Goal: Task Accomplishment & Management: Manage account settings

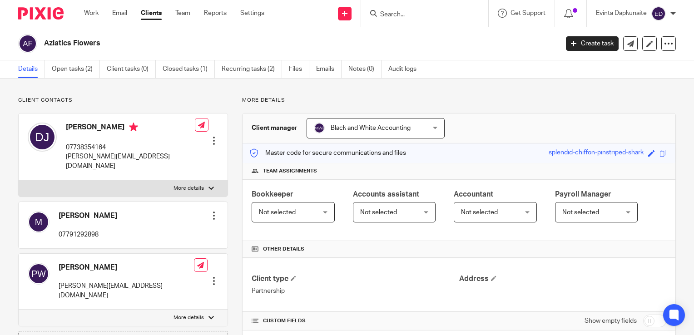
click at [483, 115] on div "Client manager Black and White Accounting Black and White Accounting [PERSON_NA…" at bounding box center [459, 129] width 433 height 30
click at [480, 87] on div "Client contacts David Jelley 07738354164 david@aziatics.co.uk Edit contact Crea…" at bounding box center [347, 338] width 694 height 518
drag, startPoint x: 480, startPoint y: 87, endPoint x: 108, endPoint y: 87, distance: 371.7
click at [115, 87] on div "Client contacts David Jelley 07738354164 david@aziatics.co.uk Edit contact Crea…" at bounding box center [347, 338] width 694 height 518
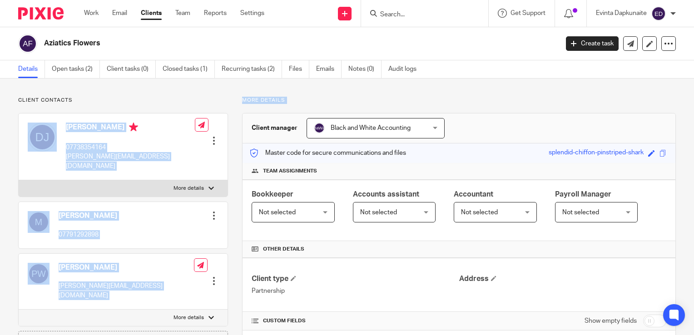
drag, startPoint x: 108, startPoint y: 87, endPoint x: 76, endPoint y: 90, distance: 32.0
click at [76, 90] on div "Client contacts David Jelley 07738354164 david@aziatics.co.uk Edit contact Crea…" at bounding box center [347, 338] width 694 height 518
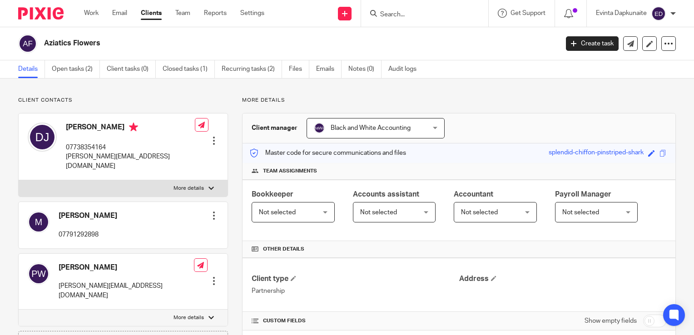
drag, startPoint x: 93, startPoint y: 97, endPoint x: 219, endPoint y: 104, distance: 126.5
click at [219, 104] on div "Client contacts David Jelley 07738354164 david@aziatics.co.uk Edit contact Crea…" at bounding box center [347, 338] width 694 height 518
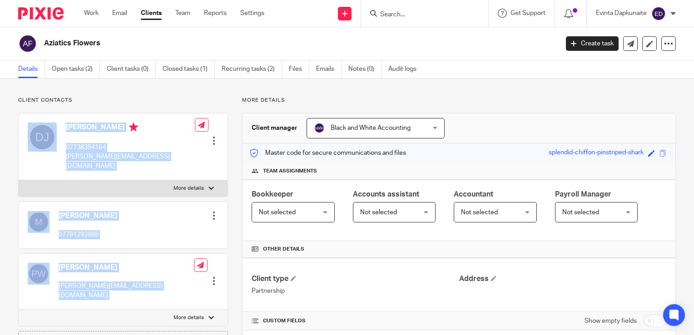
drag, startPoint x: 231, startPoint y: 90, endPoint x: 198, endPoint y: 88, distance: 32.7
click at [198, 89] on div "Client contacts David Jelley 07738354164 david@aziatics.co.uk Edit contact Crea…" at bounding box center [347, 338] width 694 height 518
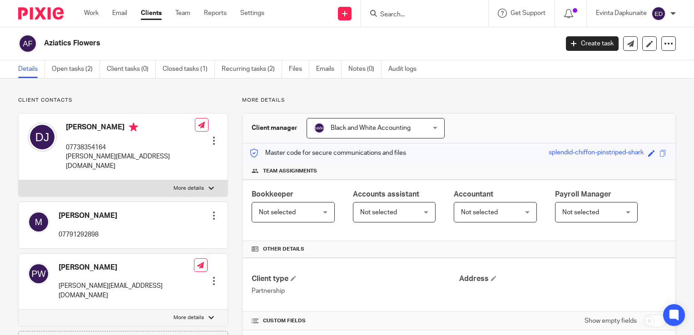
drag, startPoint x: 318, startPoint y: 96, endPoint x: 322, endPoint y: 45, distance: 51.9
click at [313, 92] on div "Client contacts David Jelley 07738354164 david@aziatics.co.uk Edit contact Crea…" at bounding box center [347, 338] width 694 height 518
click at [324, 44] on h2 "Aziatics Flowers" at bounding box center [247, 44] width 407 height 10
click at [530, 117] on div "Client manager Black and White Accounting Black and White Accounting Adam Abdul…" at bounding box center [459, 129] width 433 height 30
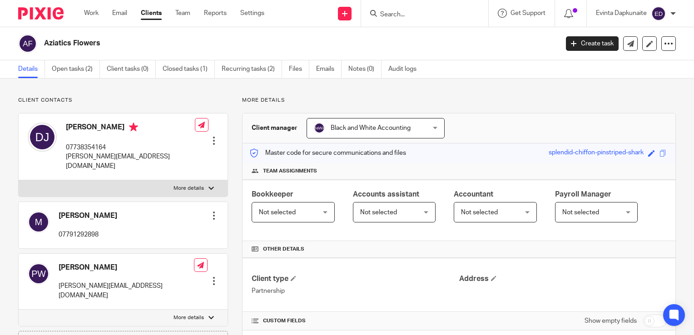
click at [536, 114] on div "Client manager Black and White Accounting Black and White Accounting Adam Abdul…" at bounding box center [459, 129] width 433 height 30
click at [513, 252] on h4 "Other details" at bounding box center [459, 249] width 415 height 7
click at [609, 274] on h4 "Address" at bounding box center [562, 279] width 207 height 10
click at [492, 126] on div "Client manager Black and White Accounting Black and White Accounting Adam Abdul…" at bounding box center [459, 129] width 433 height 30
drag, startPoint x: 549, startPoint y: 93, endPoint x: 473, endPoint y: 112, distance: 78.2
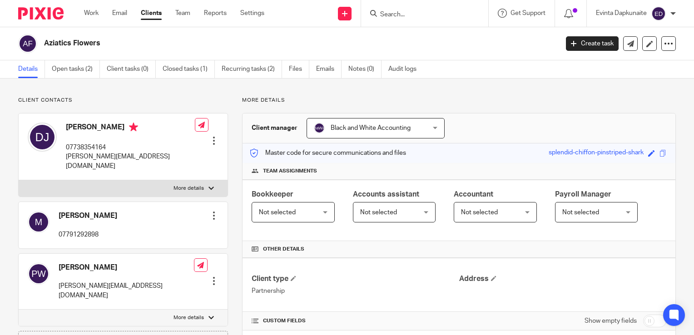
click at [471, 110] on div "Client contacts David Jelley 07738354164 david@aziatics.co.uk Edit contact Crea…" at bounding box center [347, 338] width 694 height 518
drag, startPoint x: 473, startPoint y: 112, endPoint x: 689, endPoint y: 174, distance: 224.6
click at [689, 174] on main "Aziatics Flowers Create task Update from Companies House Export data Merge Arch…" at bounding box center [347, 167] width 694 height 335
drag, startPoint x: 689, startPoint y: 174, endPoint x: 578, endPoint y: 126, distance: 120.7
click at [578, 126] on div "Client manager Black and White Accounting Black and White Accounting Adam Abdul…" at bounding box center [459, 129] width 433 height 30
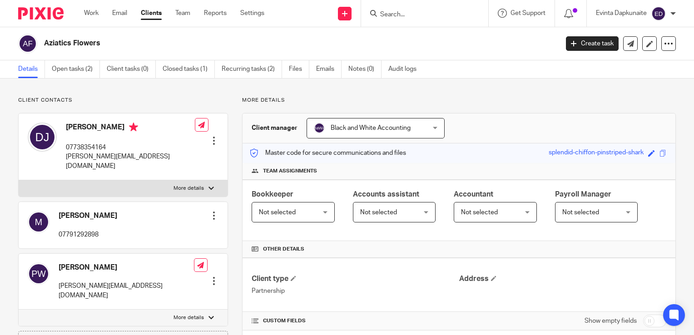
click at [511, 123] on div "Client manager Black and White Accounting Black and White Accounting Adam Abdul…" at bounding box center [459, 129] width 433 height 30
click at [525, 87] on div "Client contacts David Jelley 07738354164 david@aziatics.co.uk Edit contact Crea…" at bounding box center [347, 338] width 694 height 518
drag, startPoint x: 422, startPoint y: 84, endPoint x: 298, endPoint y: 84, distance: 124.5
click at [298, 84] on div "Client contacts David Jelley 07738354164 david@aziatics.co.uk Edit contact Crea…" at bounding box center [347, 338] width 694 height 518
click at [419, 85] on div "Client contacts David Jelley 07738354164 david@aziatics.co.uk Edit contact Crea…" at bounding box center [347, 338] width 694 height 518
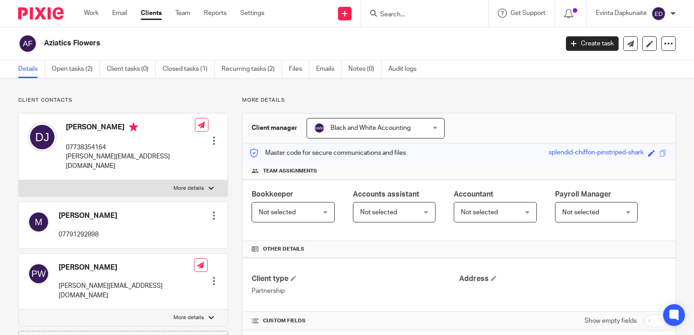
click at [219, 98] on p "Client contacts" at bounding box center [123, 100] width 210 height 7
click at [447, 104] on div "More details Client manager Black and White Accounting Black and White Accounti…" at bounding box center [452, 337] width 448 height 481
click at [95, 20] on div "Work Email Clients Team Reports Settings Work Email Clients Team Reports Settin…" at bounding box center [176, 13] width 203 height 27
click at [140, 12] on ul "Work Email Clients Team Reports Settings" at bounding box center [181, 13] width 194 height 9
click at [186, 12] on link "Team" at bounding box center [182, 13] width 15 height 9
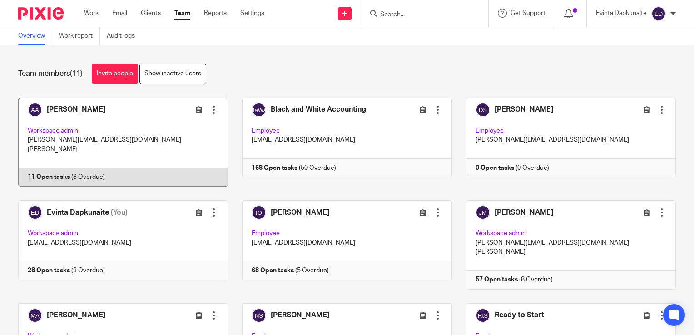
scroll to position [91, 0]
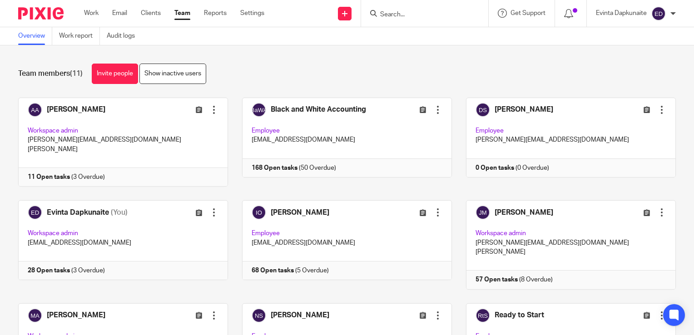
drag, startPoint x: 284, startPoint y: 67, endPoint x: 254, endPoint y: 43, distance: 38.1
click at [284, 67] on div "Team members (11) Invite people Show inactive users" at bounding box center [347, 74] width 658 height 20
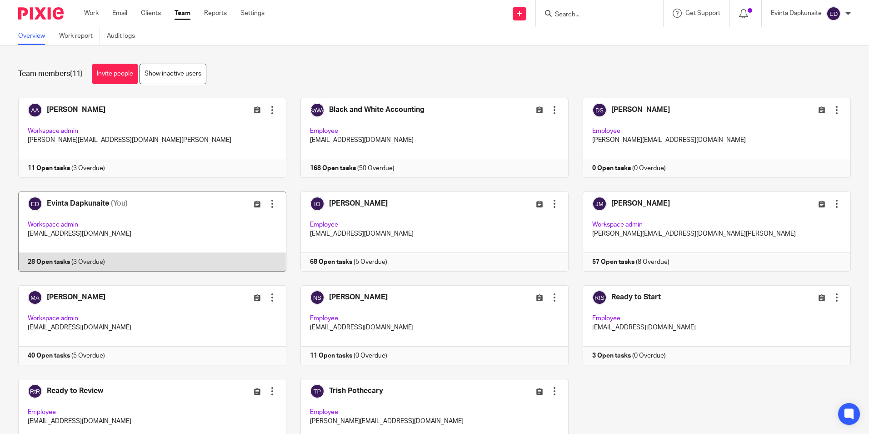
click at [138, 232] on link at bounding box center [145, 231] width 282 height 80
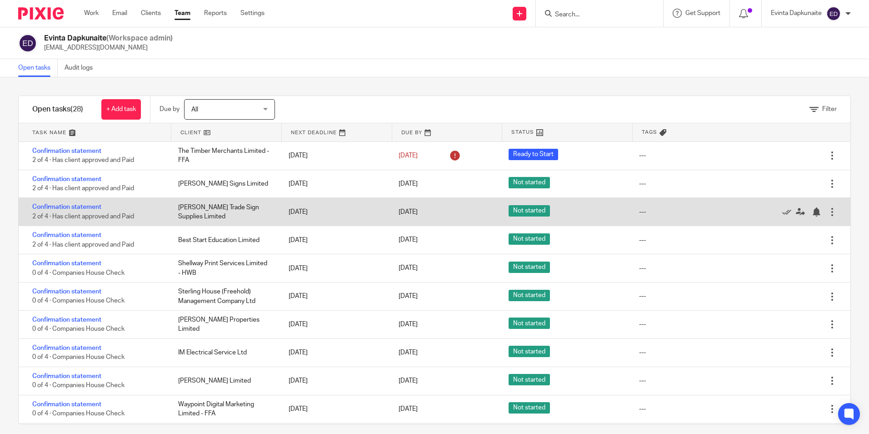
scroll to position [91, 0]
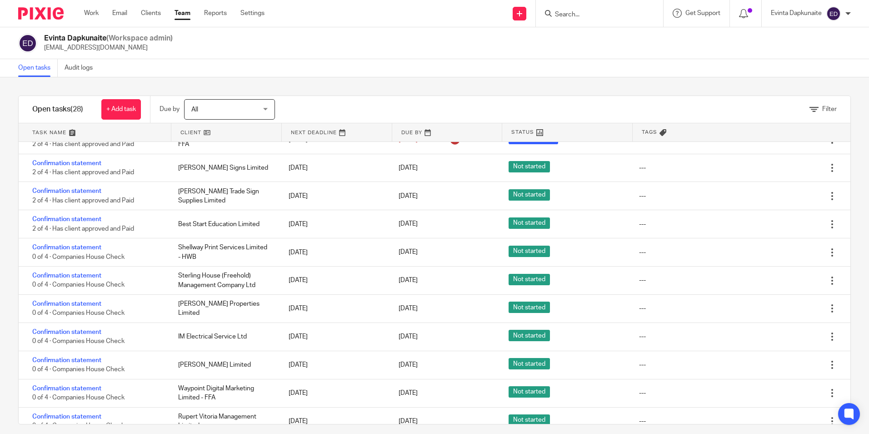
click at [598, 16] on input "Search" at bounding box center [595, 15] width 82 height 8
click at [599, 15] on input "Search" at bounding box center [595, 15] width 82 height 8
type input "muddy"
click at [633, 40] on link at bounding box center [629, 39] width 154 height 21
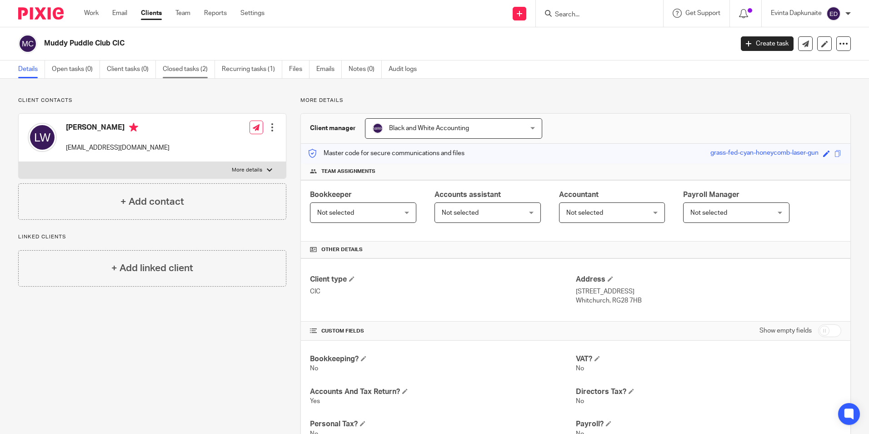
click at [208, 66] on link "Closed tasks (2)" at bounding box center [189, 69] width 52 height 18
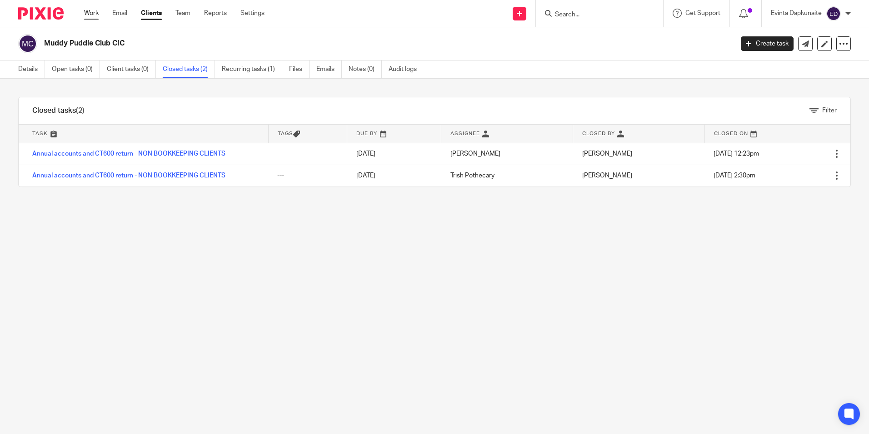
click at [99, 11] on link "Work" at bounding box center [91, 13] width 15 height 9
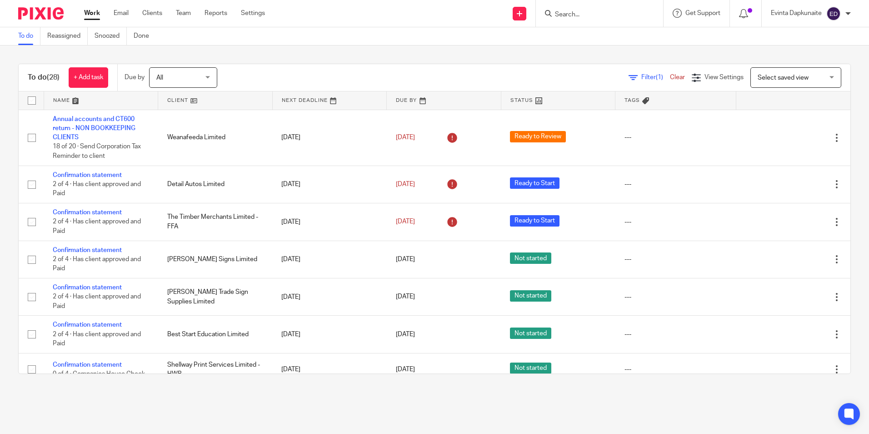
click at [592, 18] on input "Search" at bounding box center [595, 15] width 82 height 8
type input "shellwa"
click at [590, 33] on link at bounding box center [629, 43] width 154 height 28
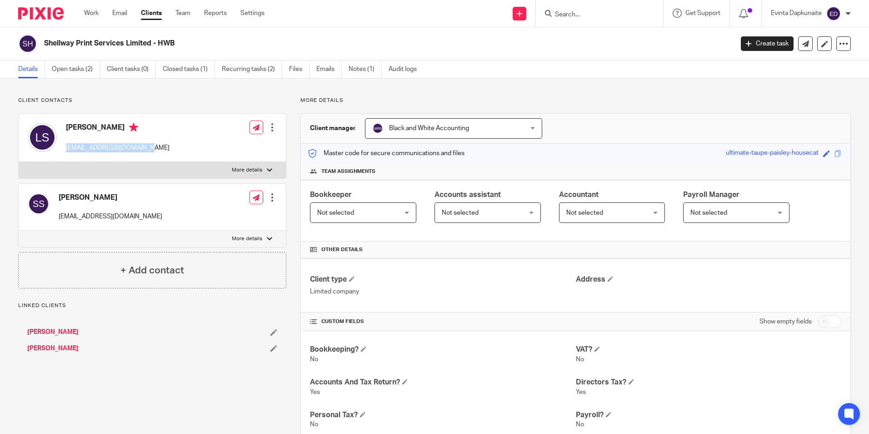
drag, startPoint x: 63, startPoint y: 148, endPoint x: 145, endPoint y: 146, distance: 81.3
click at [145, 146] on div "[PERSON_NAME] [EMAIL_ADDRESS][DOMAIN_NAME] Edit contact Create client from cont…" at bounding box center [152, 138] width 267 height 48
drag, startPoint x: 145, startPoint y: 146, endPoint x: 130, endPoint y: 146, distance: 14.5
copy p "[EMAIL_ADDRESS][DOMAIN_NAME]"
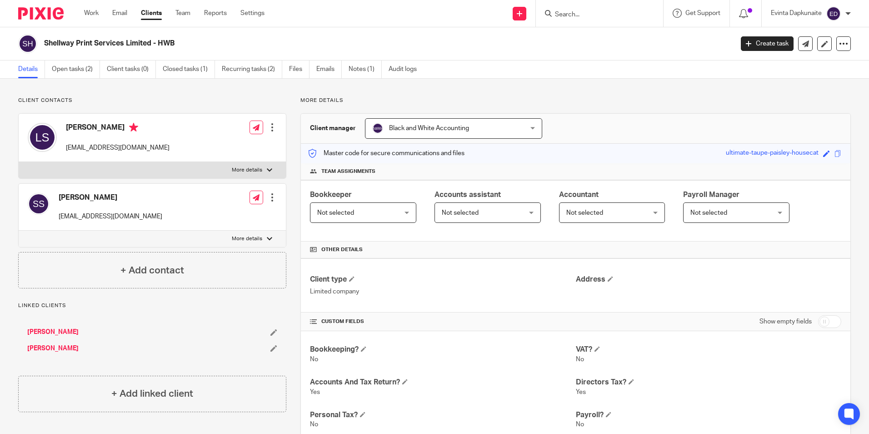
click at [198, 202] on div "[PERSON_NAME] [EMAIL_ADDRESS][DOMAIN_NAME] Edit contact Create client from cont…" at bounding box center [152, 207] width 267 height 47
click at [585, 13] on input "Search" at bounding box center [595, 15] width 82 height 8
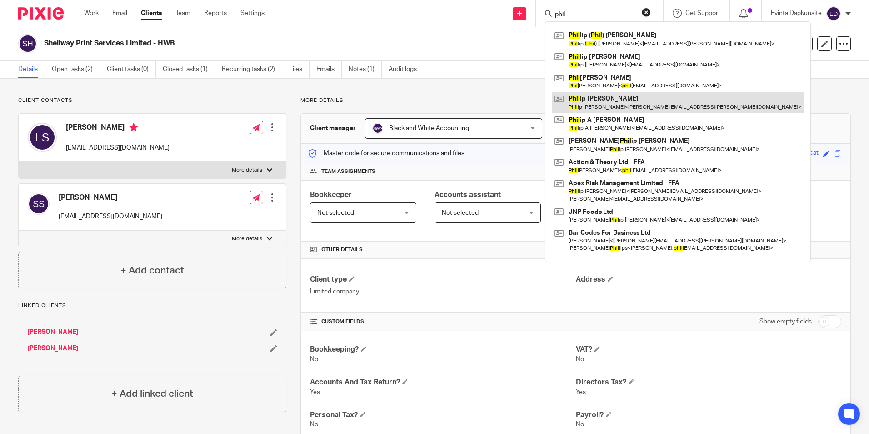
type input "phil"
click at [583, 100] on link at bounding box center [677, 102] width 251 height 21
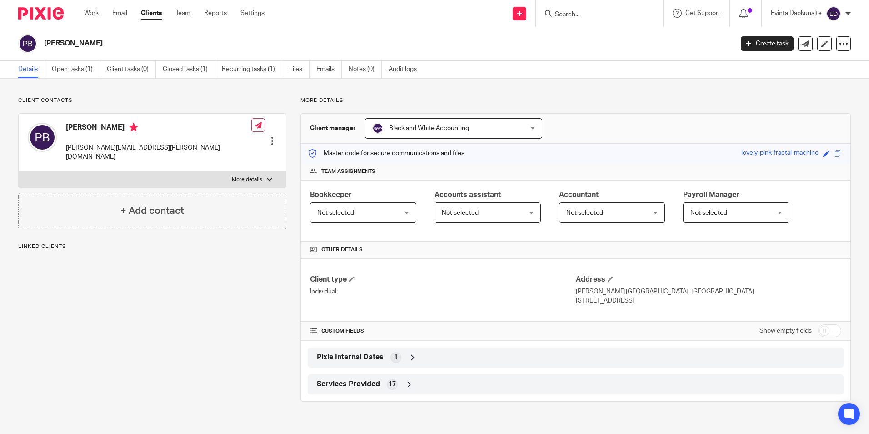
click at [72, 57] on div "[PERSON_NAME] Create task Update from Companies House Export data Merge Archive…" at bounding box center [434, 43] width 869 height 33
click at [66, 65] on link "Open tasks (1)" at bounding box center [76, 69] width 48 height 18
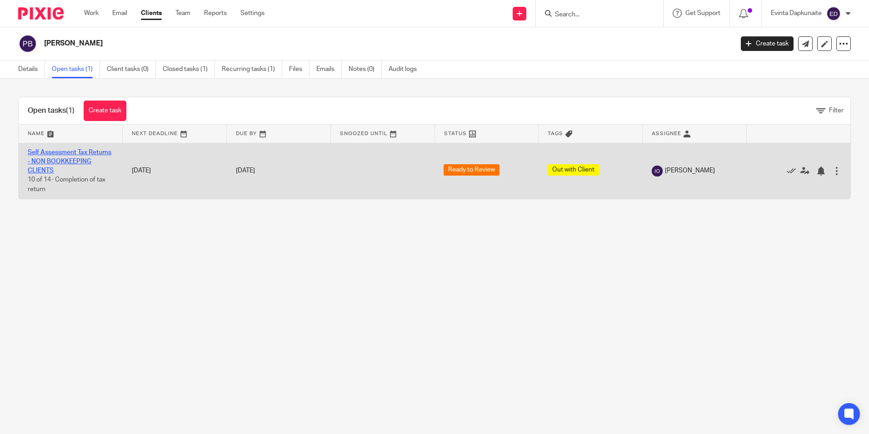
click at [70, 164] on link "Self Assessment Tax Returns - NON BOOKKEEPING CLIENTS" at bounding box center [70, 161] width 84 height 25
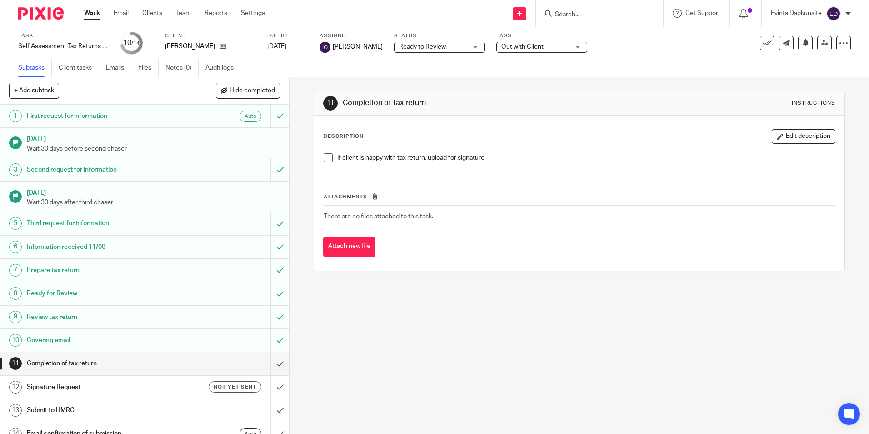
scroll to position [12, 0]
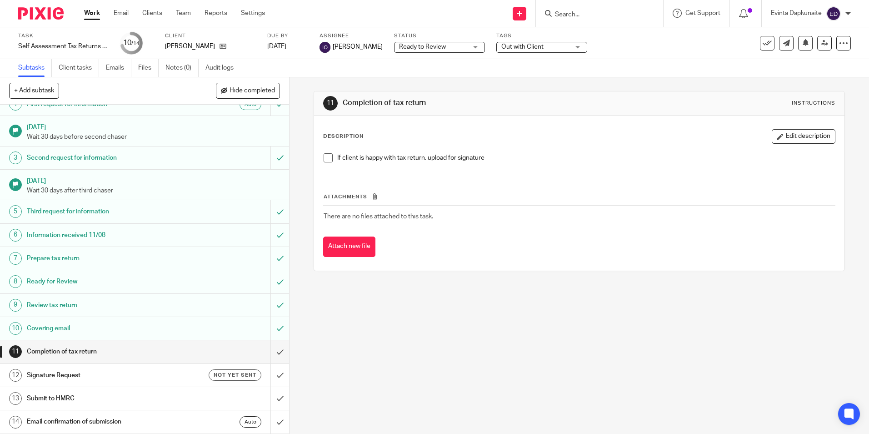
click at [583, 11] on input "Search" at bounding box center [595, 15] width 82 height 8
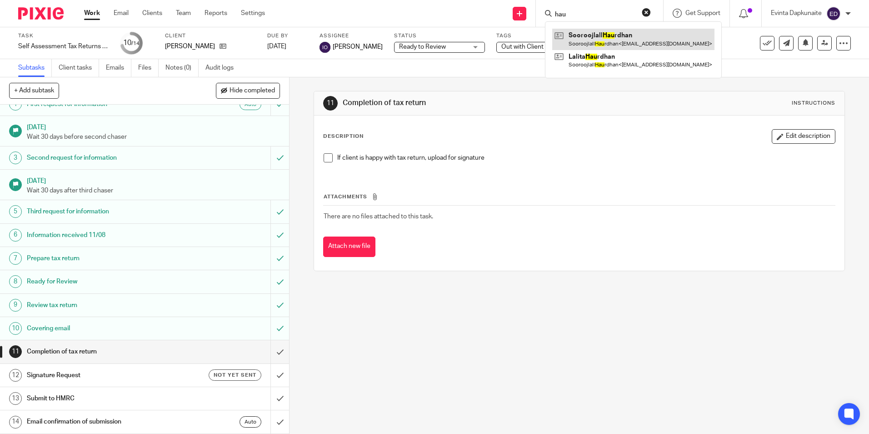
type input "hau"
click at [616, 34] on link at bounding box center [633, 39] width 162 height 21
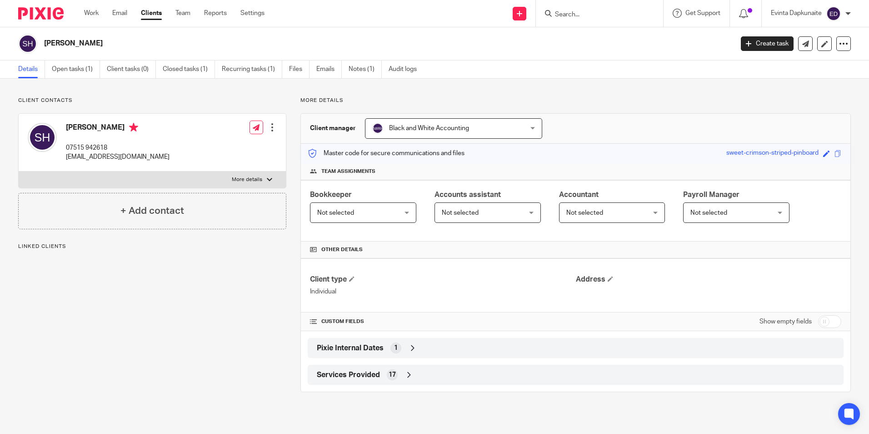
click at [73, 72] on link "Open tasks (1)" at bounding box center [76, 69] width 48 height 18
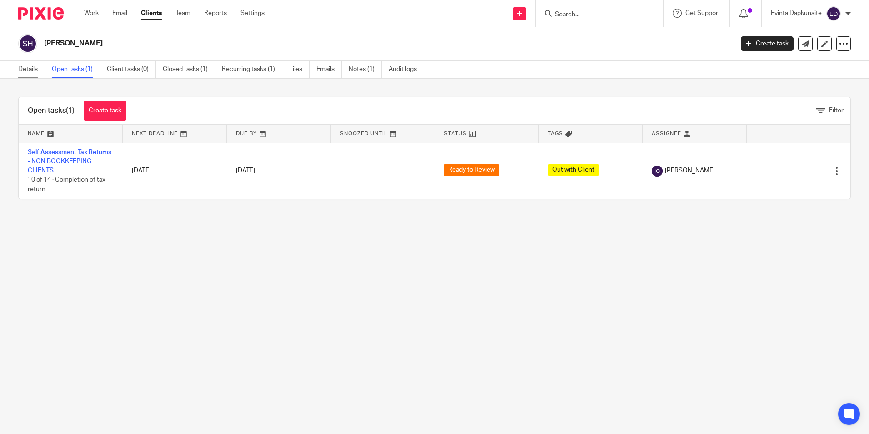
click at [33, 70] on link "Details" at bounding box center [31, 69] width 27 height 18
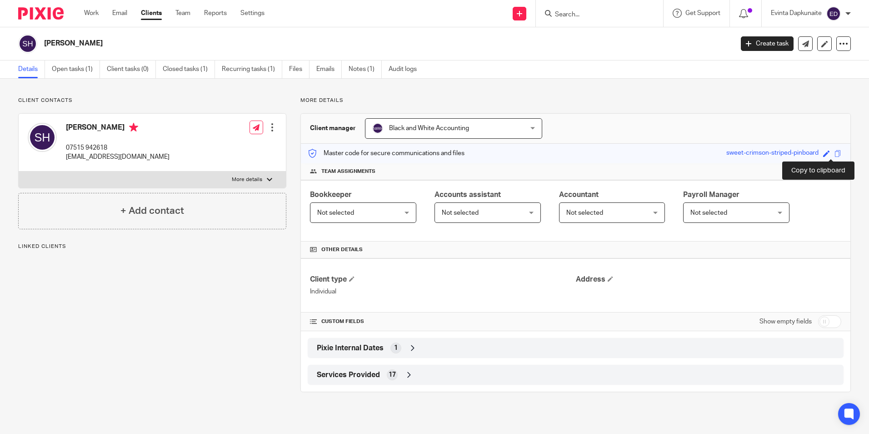
click at [834, 152] on span at bounding box center [837, 153] width 7 height 7
click at [87, 74] on link "Open tasks (1)" at bounding box center [76, 69] width 48 height 18
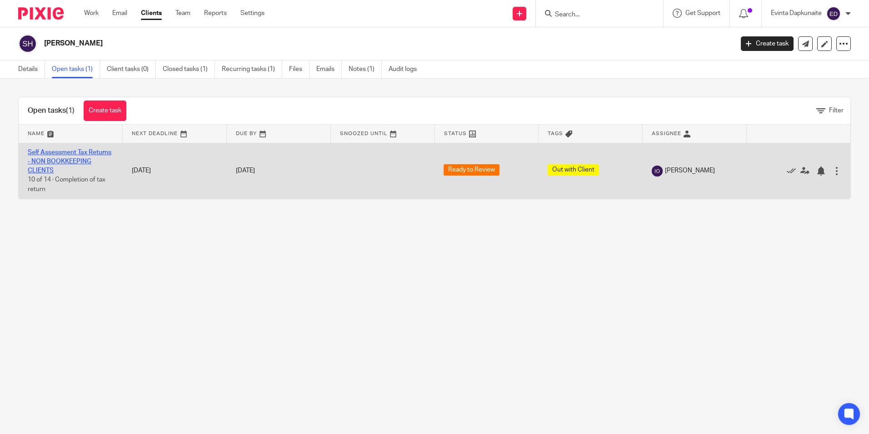
click at [49, 170] on link "Self Assessment Tax Returns - NON BOOKKEEPING CLIENTS" at bounding box center [70, 161] width 84 height 25
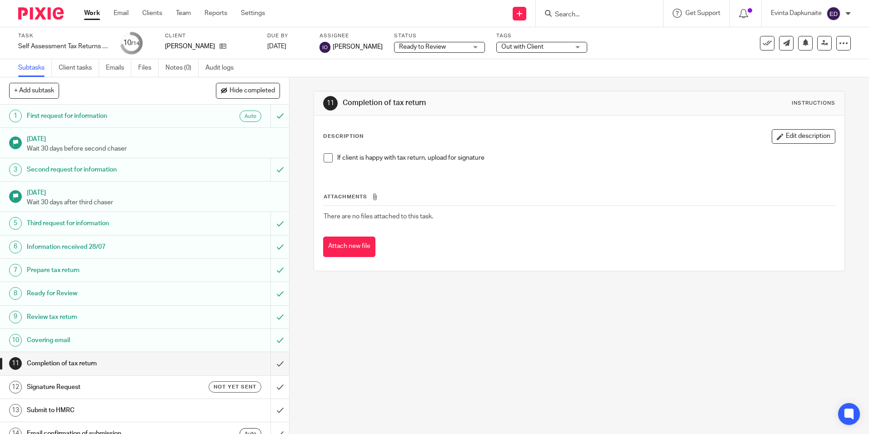
click at [324, 158] on span at bounding box center [328, 157] width 9 height 9
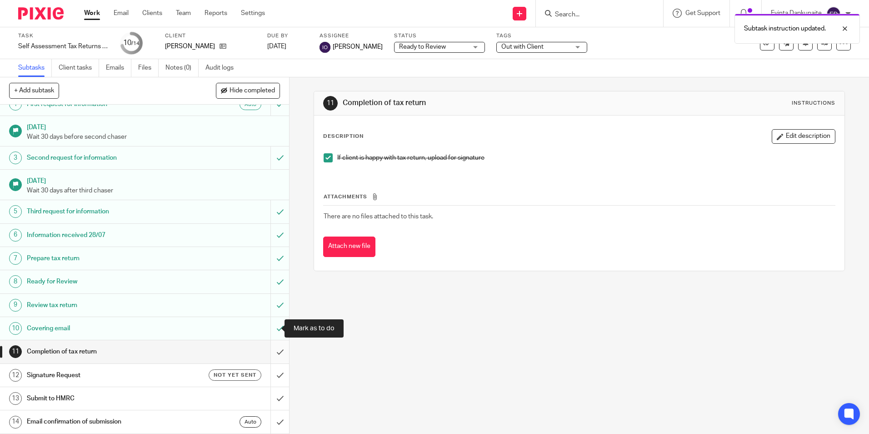
click at [266, 349] on input "submit" at bounding box center [144, 351] width 289 height 23
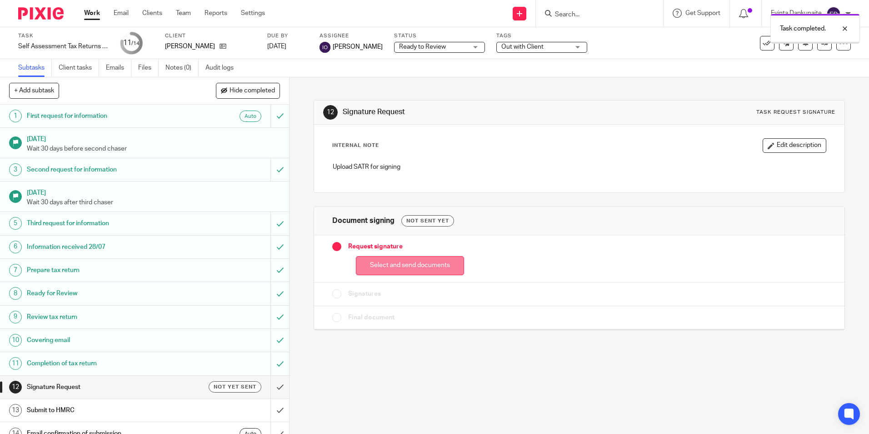
click at [395, 259] on button "Select and send documents" at bounding box center [410, 266] width 108 height 20
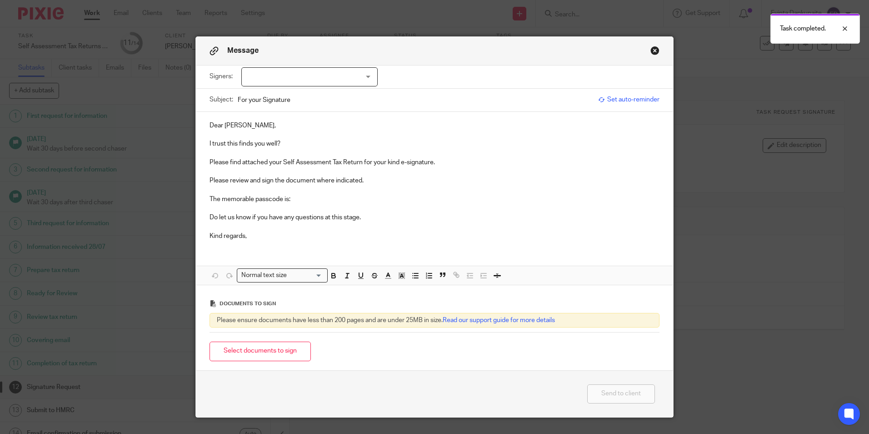
click at [247, 77] on div at bounding box center [309, 76] width 136 height 19
click at [271, 98] on span "[PERSON_NAME]" at bounding box center [279, 95] width 50 height 6
checkbox input "true"
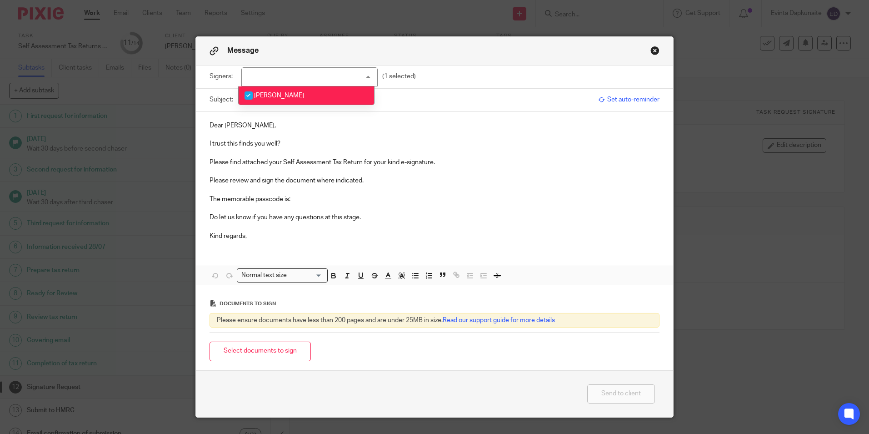
click at [276, 130] on p at bounding box center [434, 134] width 450 height 9
click at [284, 141] on p "I trust this finds you well?" at bounding box center [434, 143] width 450 height 9
click at [306, 198] on p "The memorable passcode is:" at bounding box center [434, 198] width 450 height 9
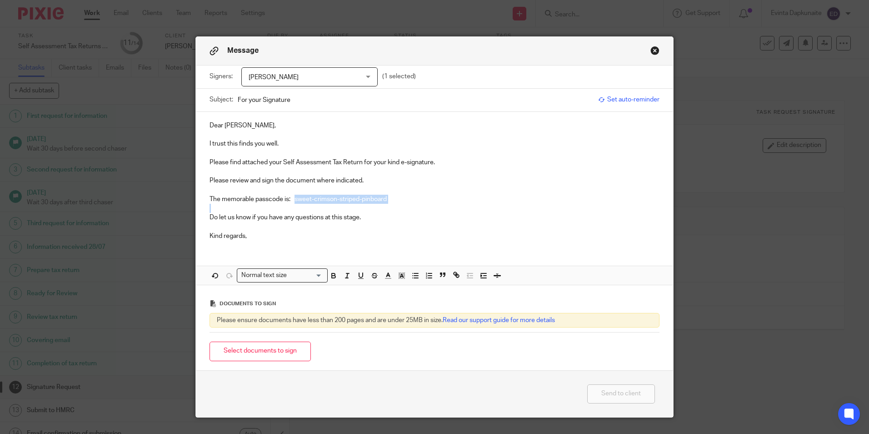
drag, startPoint x: 293, startPoint y: 199, endPoint x: 453, endPoint y: 208, distance: 160.2
click at [453, 208] on div "Dear Sooroojlall, I trust this finds you well. Please find attached your Self A…" at bounding box center [434, 179] width 477 height 135
click at [332, 278] on icon "button" at bounding box center [334, 276] width 4 height 2
click at [407, 280] on span at bounding box center [420, 276] width 27 height 14
click at [400, 280] on button "button" at bounding box center [401, 274] width 11 height 11
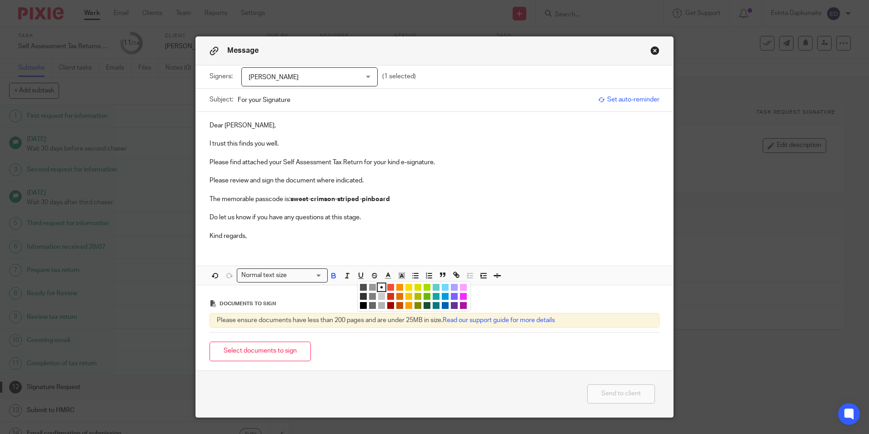
click at [405, 288] on li "color:#FCDC00" at bounding box center [408, 287] width 7 height 7
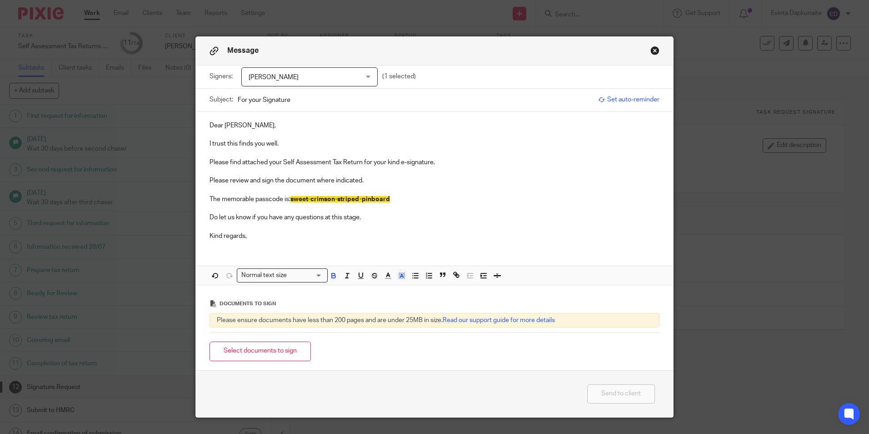
click at [418, 204] on p at bounding box center [434, 208] width 450 height 9
click at [231, 353] on button "Select documents to sign" at bounding box center [259, 351] width 101 height 20
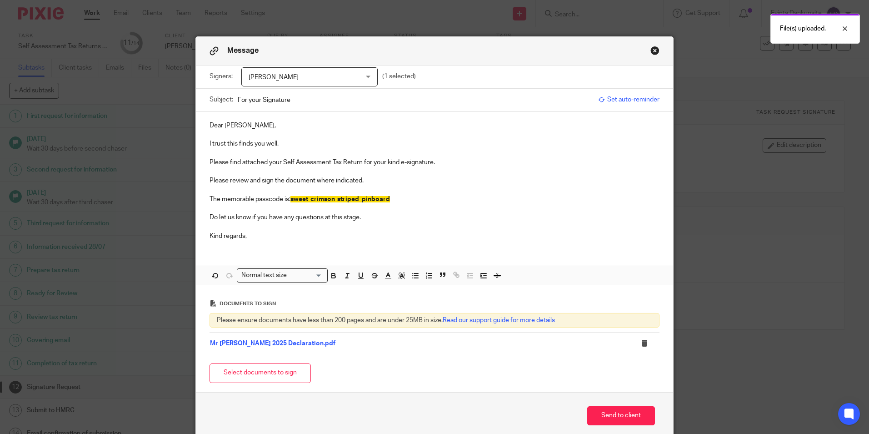
click at [230, 373] on button "Select documents to sign" at bounding box center [259, 373] width 101 height 20
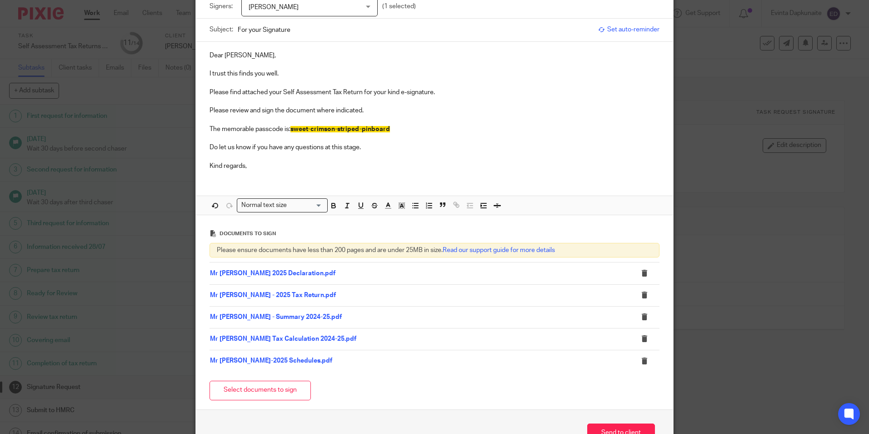
scroll to position [129, 0]
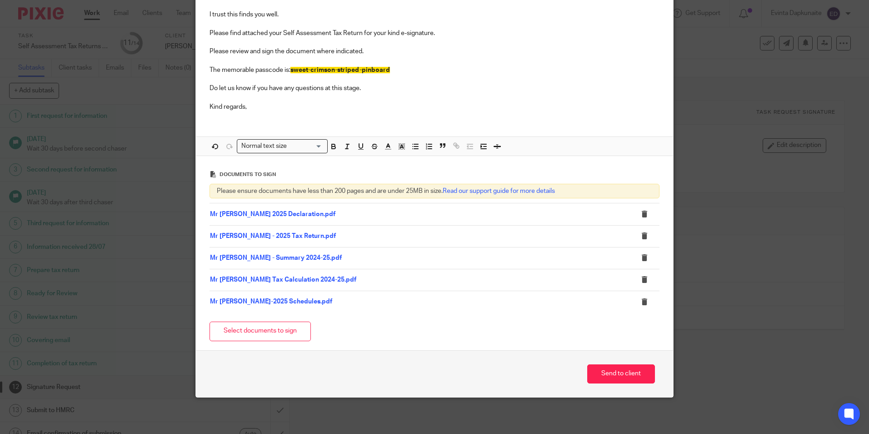
drag, startPoint x: 611, startPoint y: 374, endPoint x: 474, endPoint y: 348, distance: 139.3
click at [611, 374] on button "Send to client" at bounding box center [621, 374] width 68 height 20
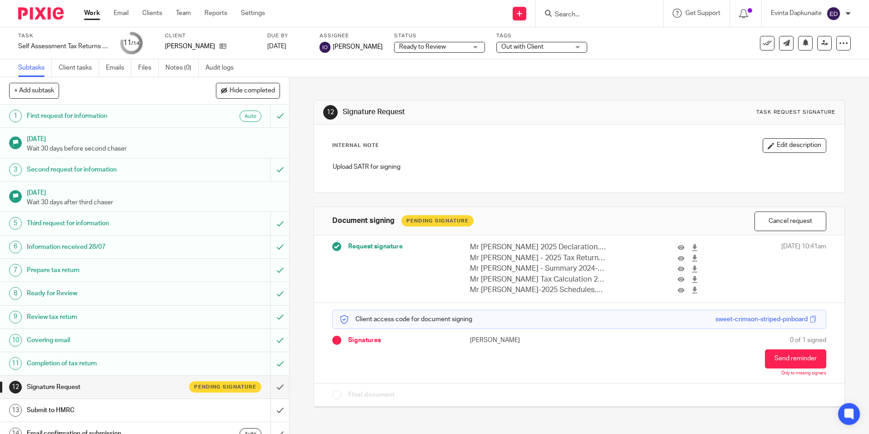
click at [550, 47] on span "Out with Client" at bounding box center [535, 47] width 68 height 10
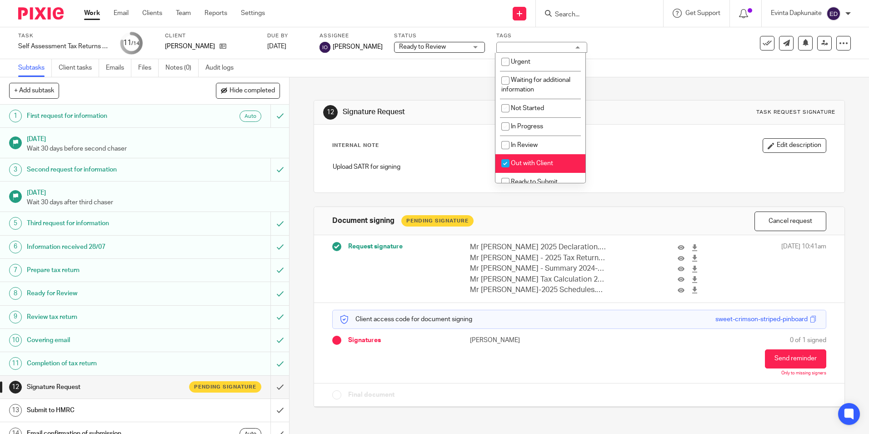
click at [527, 154] on li "Out with Client" at bounding box center [540, 163] width 90 height 19
checkbox input "false"
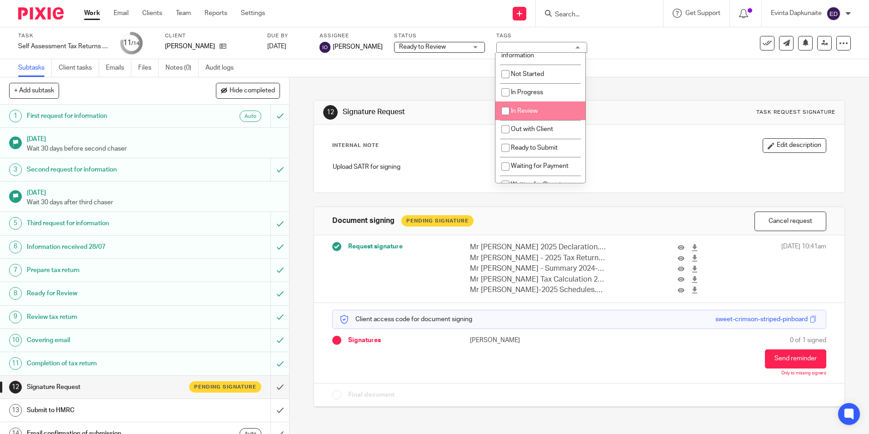
scroll to position [91, 0]
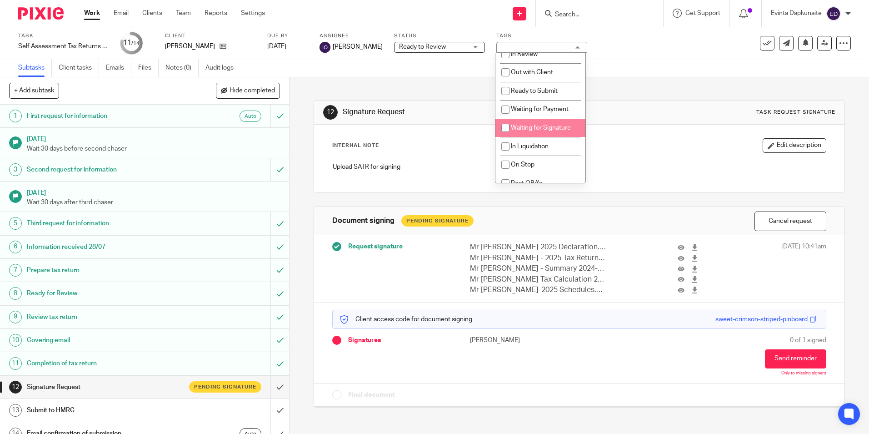
click at [522, 125] on span "Waiting for Signature" at bounding box center [541, 128] width 60 height 6
checkbox input "true"
click at [404, 110] on h1 "Signature Request" at bounding box center [471, 112] width 256 height 10
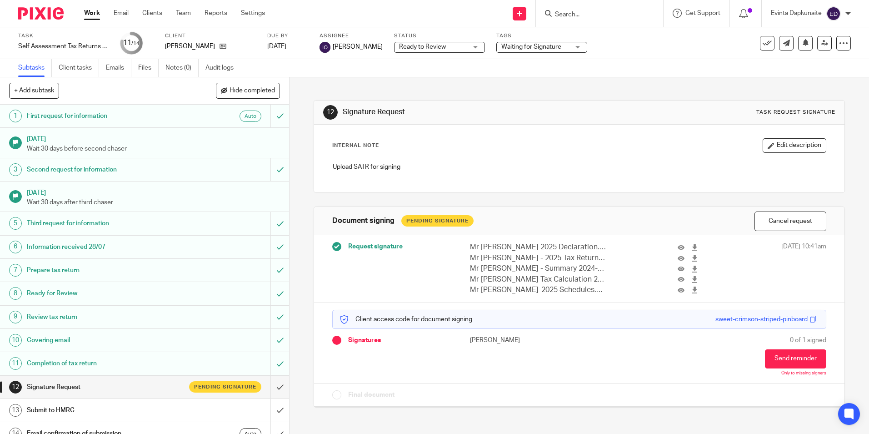
click at [579, 8] on form at bounding box center [602, 13] width 97 height 11
click at [588, 14] on input "Search" at bounding box center [595, 15] width 82 height 8
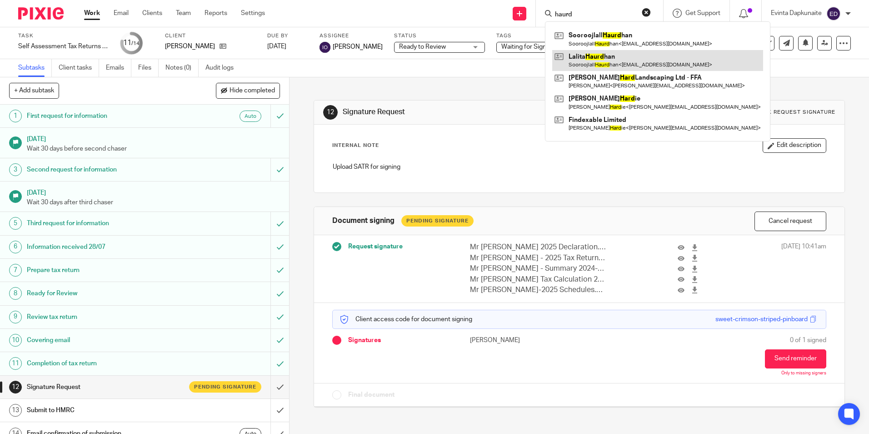
type input "haurd"
click at [583, 55] on link at bounding box center [657, 60] width 211 height 21
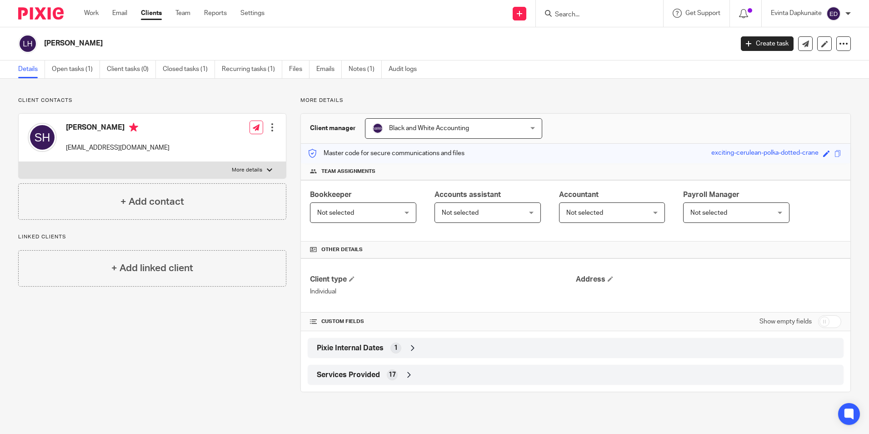
click at [567, 10] on form at bounding box center [602, 13] width 97 height 11
click at [568, 13] on input "Search" at bounding box center [595, 15] width 82 height 8
click at [834, 151] on span at bounding box center [837, 153] width 7 height 7
click at [90, 72] on link "Open tasks (1)" at bounding box center [76, 69] width 48 height 18
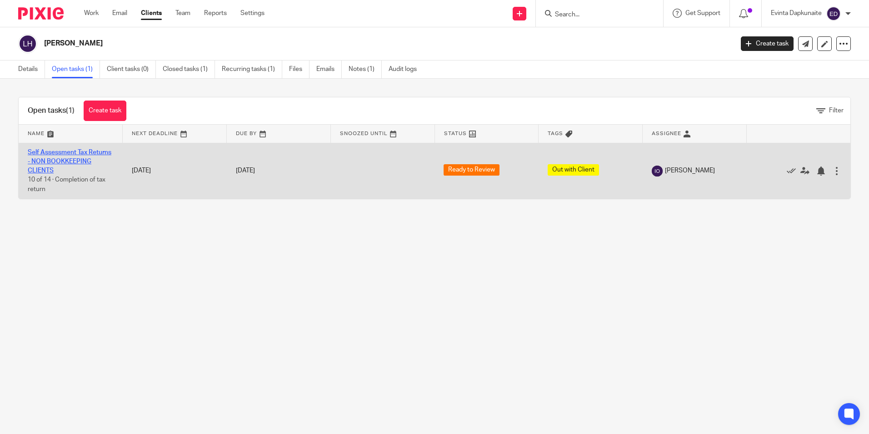
click at [59, 151] on link "Self Assessment Tax Returns - NON BOOKKEEPING CLIENTS" at bounding box center [70, 161] width 84 height 25
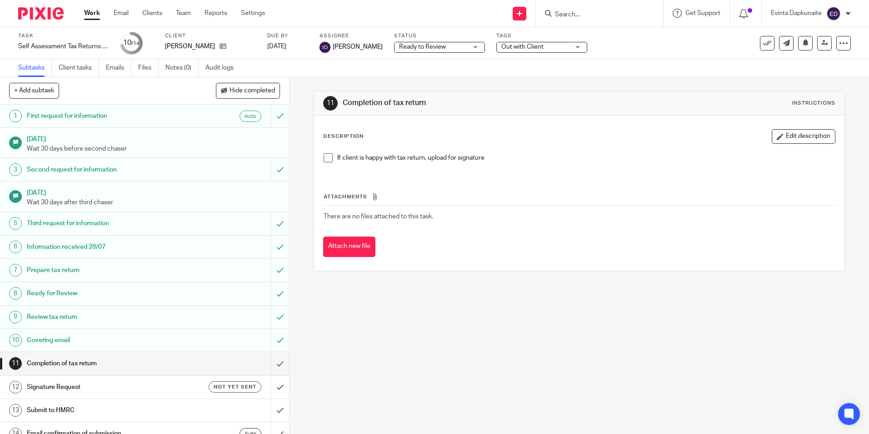
click at [324, 157] on span at bounding box center [328, 157] width 9 height 9
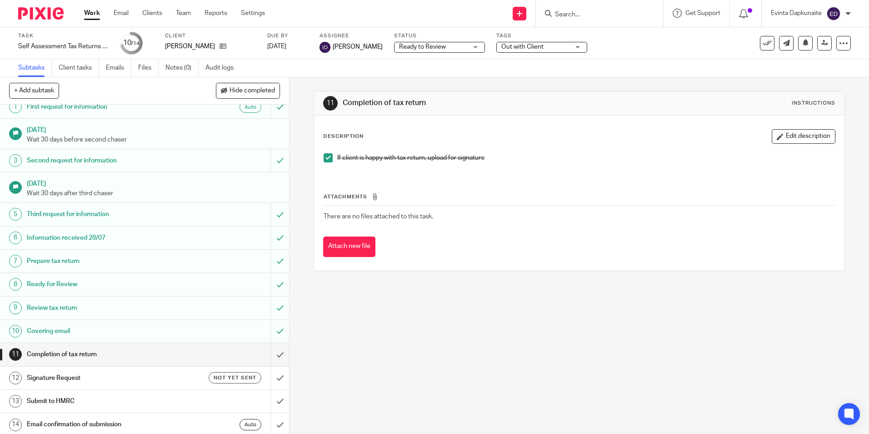
scroll to position [12, 0]
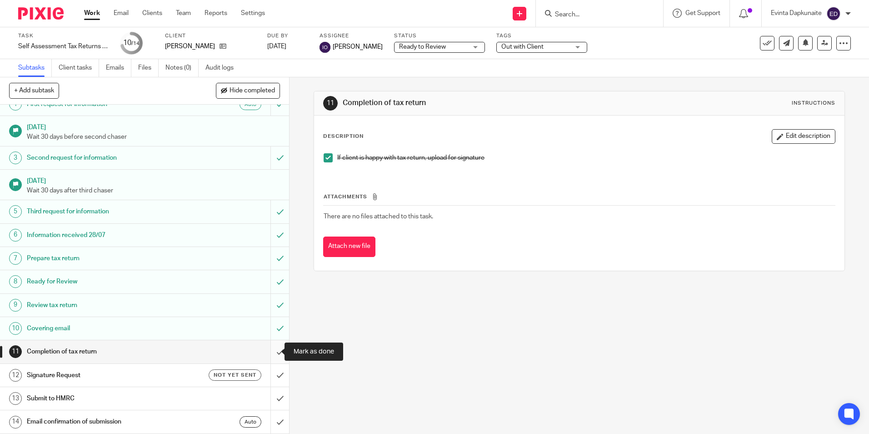
click at [270, 353] on input "submit" at bounding box center [144, 351] width 289 height 23
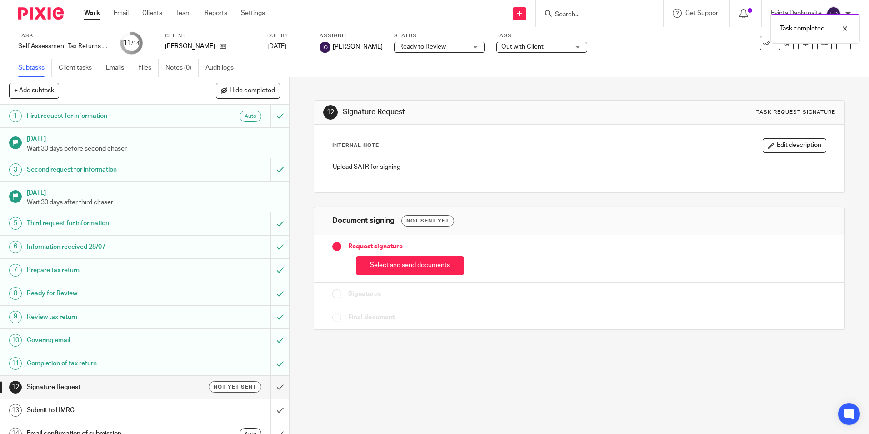
drag, startPoint x: 377, startPoint y: 275, endPoint x: 382, endPoint y: 261, distance: 14.7
click at [377, 274] on button "Select and send documents" at bounding box center [410, 266] width 108 height 20
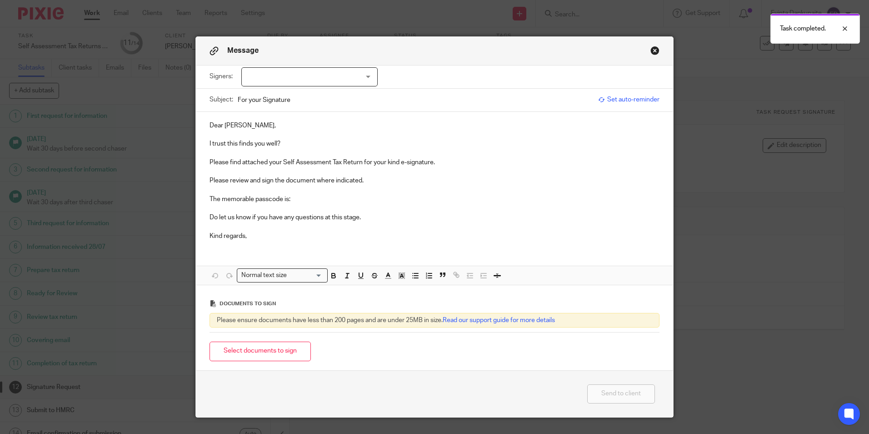
click at [383, 261] on div "Dear Sooroojlall, I trust this finds you well? Please find attached your Self A…" at bounding box center [434, 198] width 477 height 173
click at [292, 70] on div at bounding box center [309, 76] width 136 height 19
click at [289, 90] on li "Sooroojlall Haurdhan" at bounding box center [306, 95] width 135 height 19
checkbox input "true"
click at [294, 140] on p "I trust this finds you well?" at bounding box center [434, 143] width 450 height 9
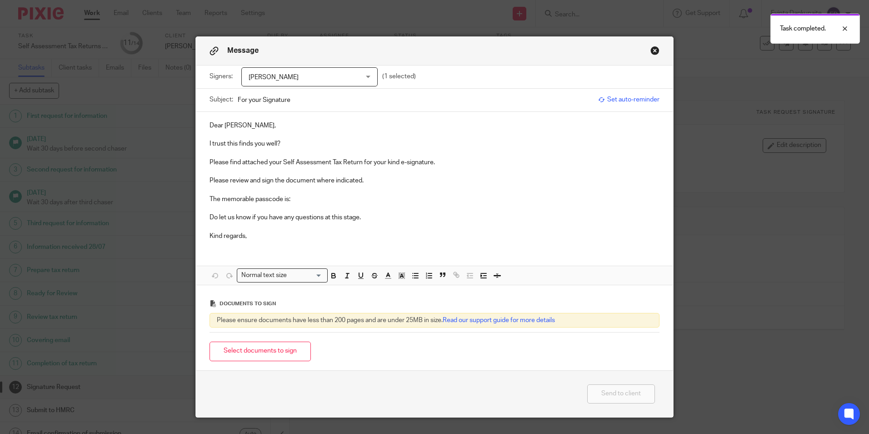
click at [233, 125] on p "Dear Sooroojlall," at bounding box center [434, 125] width 450 height 9
click at [650, 50] on button "Close modal" at bounding box center [654, 50] width 9 height 9
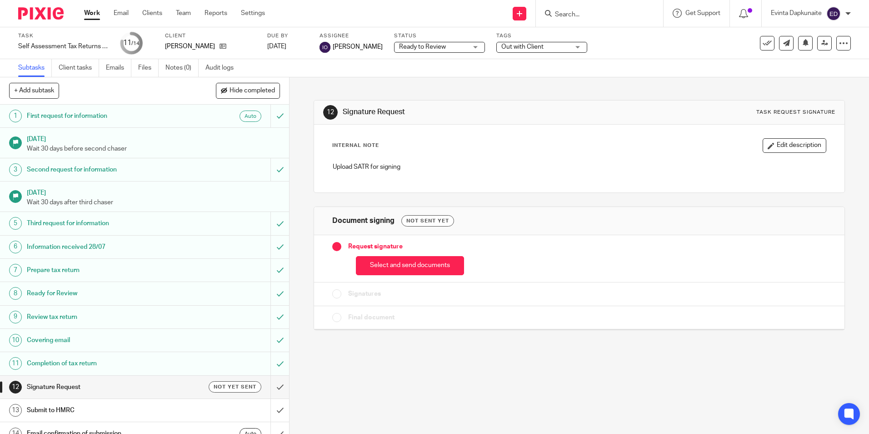
click at [221, 46] on div "[PERSON_NAME]" at bounding box center [210, 46] width 91 height 9
click at [215, 46] on link at bounding box center [220, 46] width 11 height 9
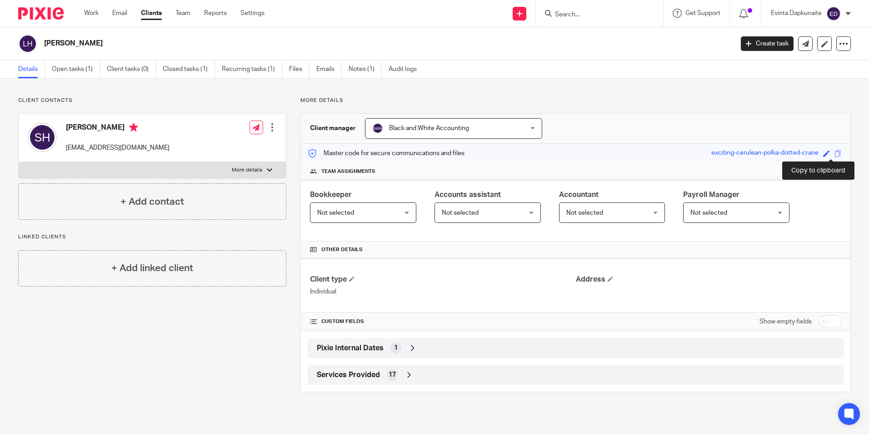
click at [825, 153] on div "Save exciting-cerulean-polka-dotted-crane" at bounding box center [777, 153] width 132 height 10
click at [834, 150] on span at bounding box center [837, 153] width 7 height 7
click at [61, 70] on link "Open tasks (1)" at bounding box center [76, 69] width 48 height 18
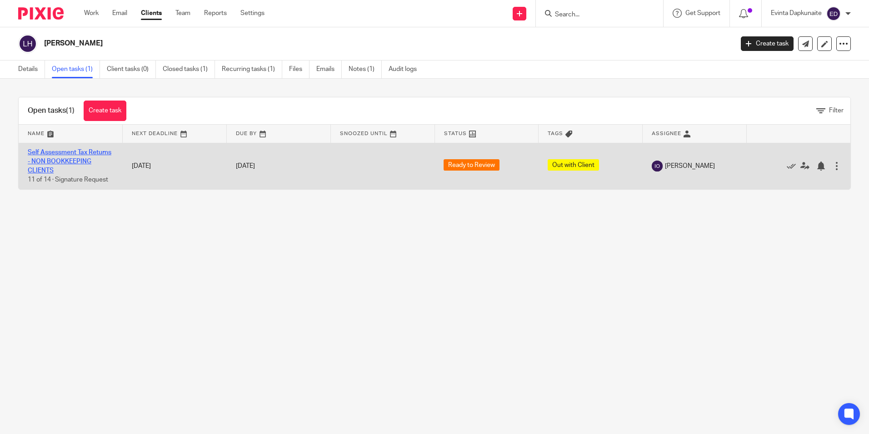
click at [55, 149] on link "Self Assessment Tax Returns - NON BOOKKEEPING CLIENTS" at bounding box center [70, 161] width 84 height 25
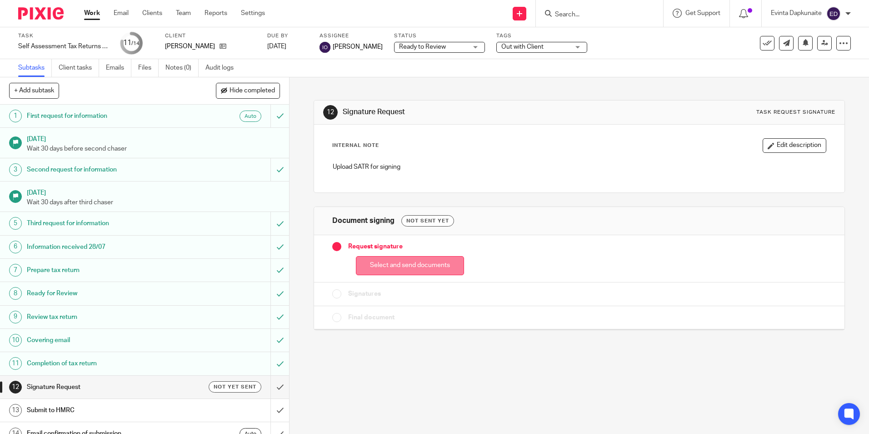
click at [364, 264] on button "Select and send documents" at bounding box center [410, 266] width 108 height 20
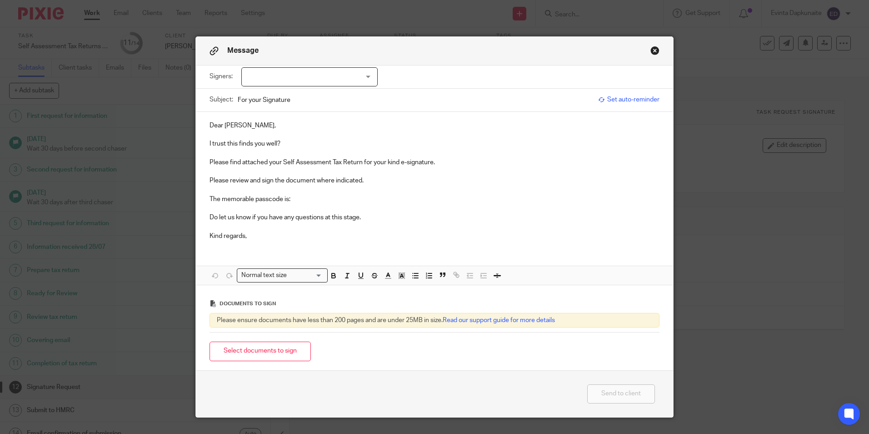
click at [301, 78] on div at bounding box center [309, 76] width 136 height 19
click at [292, 96] on span "[PERSON_NAME]" at bounding box center [279, 95] width 50 height 6
checkbox input "true"
click at [282, 142] on p "I trust this finds you well?" at bounding box center [434, 143] width 450 height 9
click at [255, 130] on p at bounding box center [434, 134] width 450 height 9
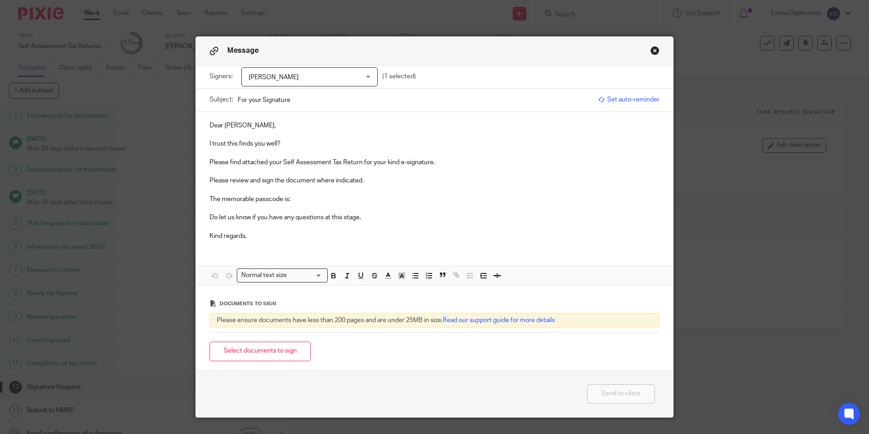
click at [276, 144] on p "I trust this finds you well?" at bounding box center [434, 143] width 450 height 9
click at [278, 144] on p "I trust this finds you well?" at bounding box center [434, 143] width 450 height 9
click at [271, 163] on p "Please find attached your Self Assessment Tax Return for your kind e-signature." at bounding box center [434, 162] width 450 height 9
click at [415, 184] on p "Please review and sign the document where indicated." at bounding box center [434, 180] width 450 height 9
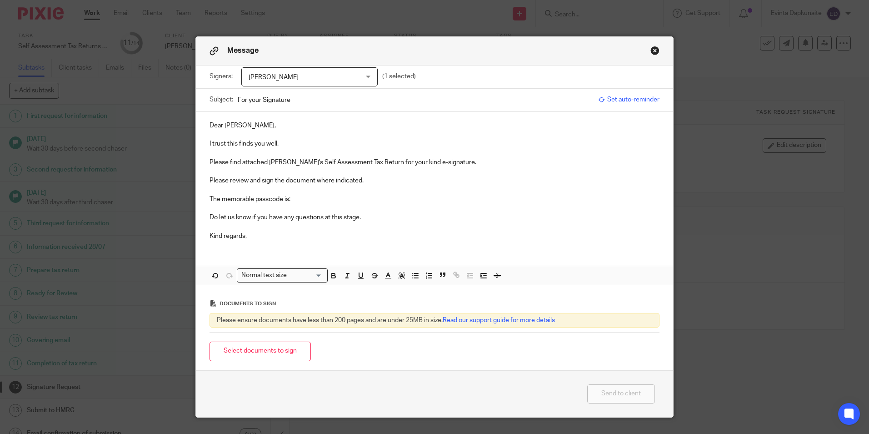
click at [304, 196] on p "The memorable passcode is:" at bounding box center [434, 198] width 450 height 9
drag, startPoint x: 292, startPoint y: 199, endPoint x: 448, endPoint y: 199, distance: 155.4
click at [448, 199] on p "The memorable passcode is: exciting-cerulean-polka-dotted-crane" at bounding box center [434, 198] width 450 height 9
click at [329, 274] on icon "button" at bounding box center [333, 275] width 8 height 8
click at [398, 275] on icon "button" at bounding box center [402, 275] width 8 height 8
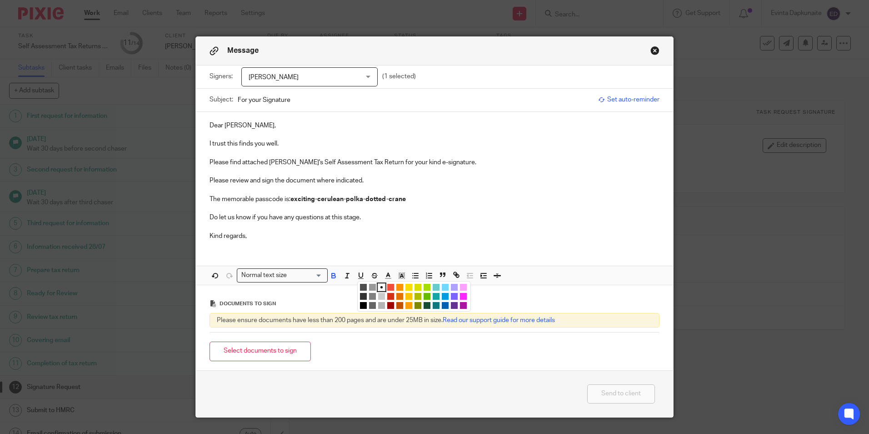
click at [408, 286] on li "color:#FCDC00" at bounding box center [408, 287] width 7 height 7
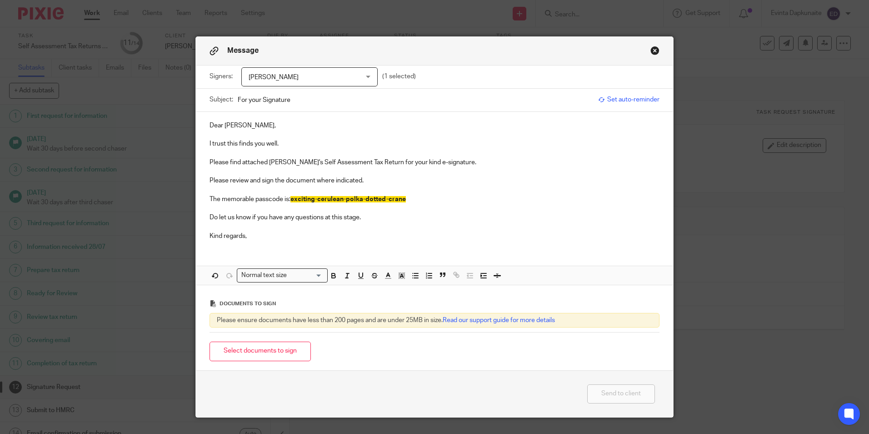
click at [408, 229] on p at bounding box center [434, 226] width 450 height 9
click at [242, 351] on button "Select documents to sign" at bounding box center [259, 351] width 101 height 20
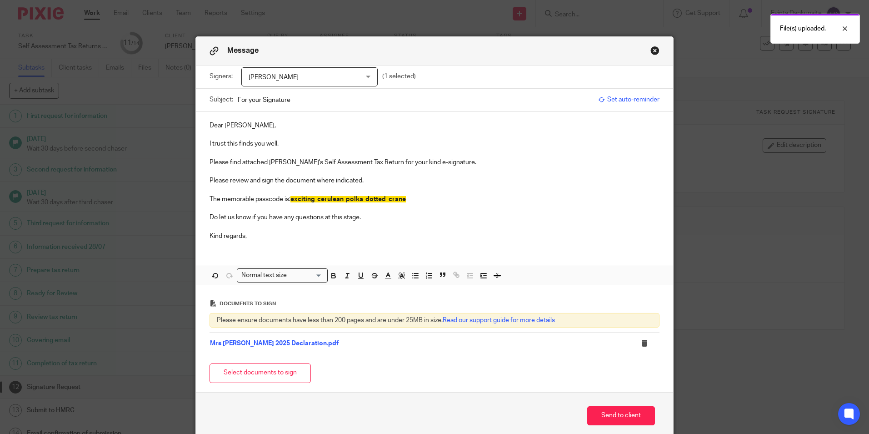
drag, startPoint x: 251, startPoint y: 370, endPoint x: 115, endPoint y: 370, distance: 135.9
click at [251, 369] on button "Select documents to sign" at bounding box center [259, 373] width 101 height 20
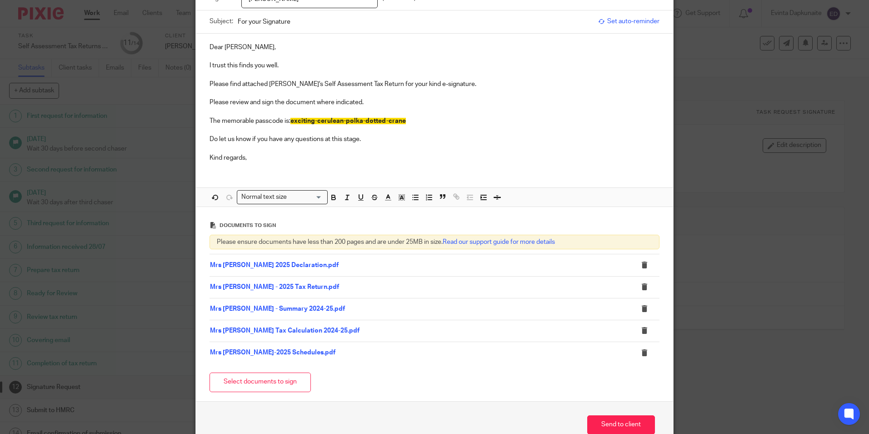
scroll to position [91, 0]
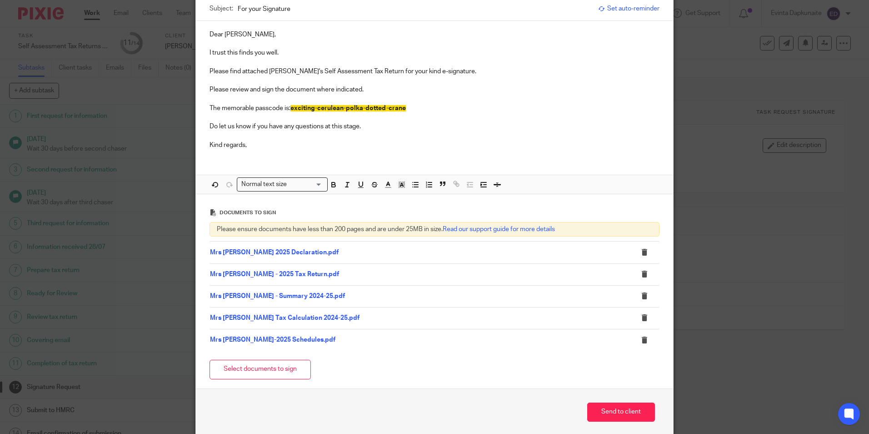
click at [304, 73] on p "Please find attached Lalita Haurdhan's Self Assessment Tax Return for your kind…" at bounding box center [434, 71] width 450 height 9
drag, startPoint x: 301, startPoint y: 74, endPoint x: 272, endPoint y: 130, distance: 62.4
click at [272, 130] on p "Do let us know if you have any questions at this stage." at bounding box center [434, 126] width 450 height 9
click at [285, 133] on p at bounding box center [434, 135] width 450 height 9
click at [281, 139] on p at bounding box center [434, 135] width 450 height 9
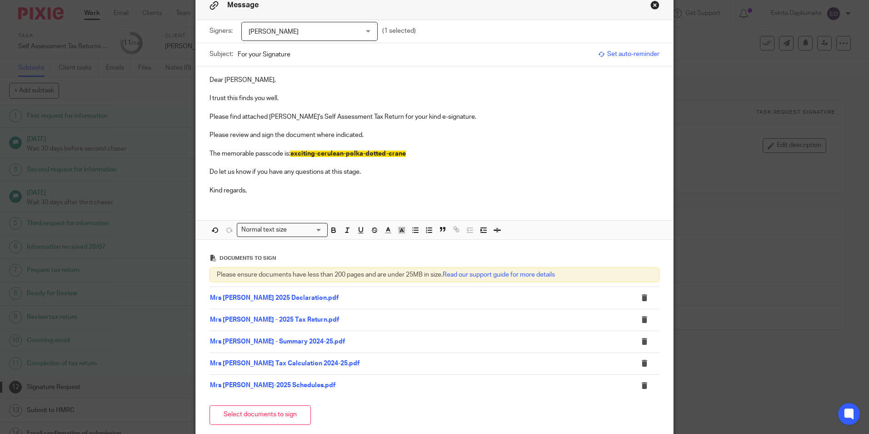
scroll to position [129, 0]
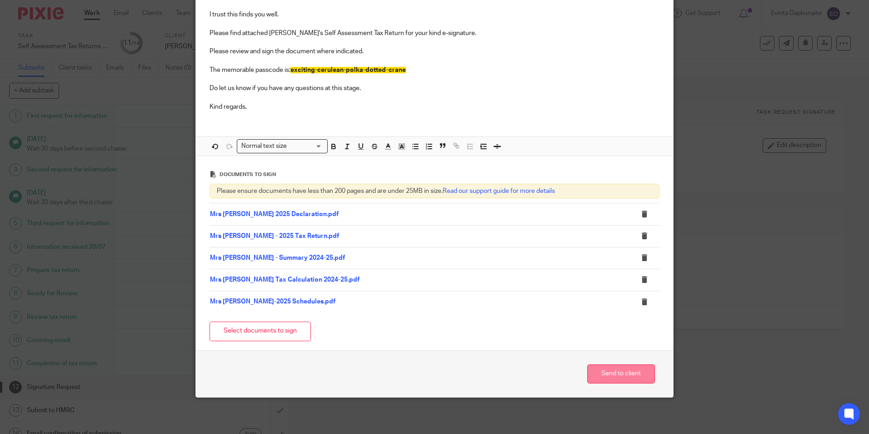
click at [624, 367] on button "Send to client" at bounding box center [621, 374] width 68 height 20
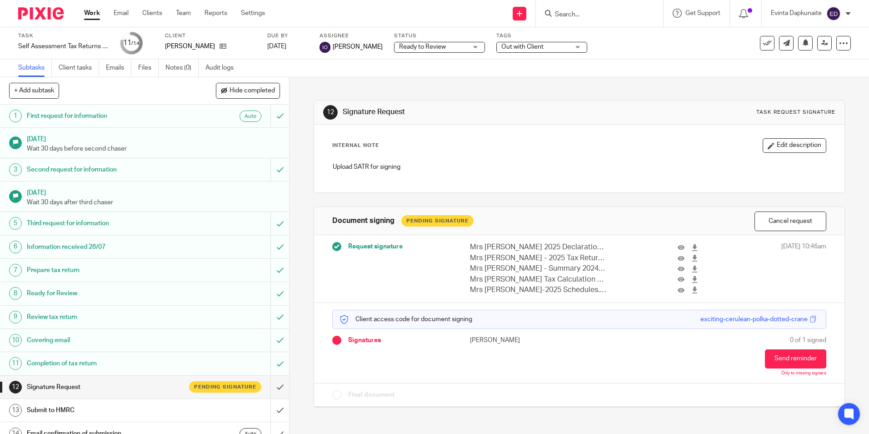
click at [540, 50] on span "Out with Client" at bounding box center [535, 47] width 68 height 10
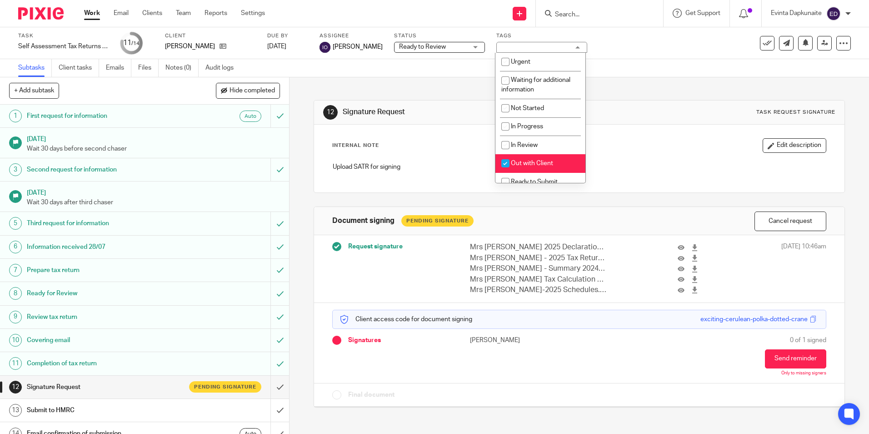
click at [526, 157] on li "Out with Client" at bounding box center [540, 163] width 90 height 19
checkbox input "false"
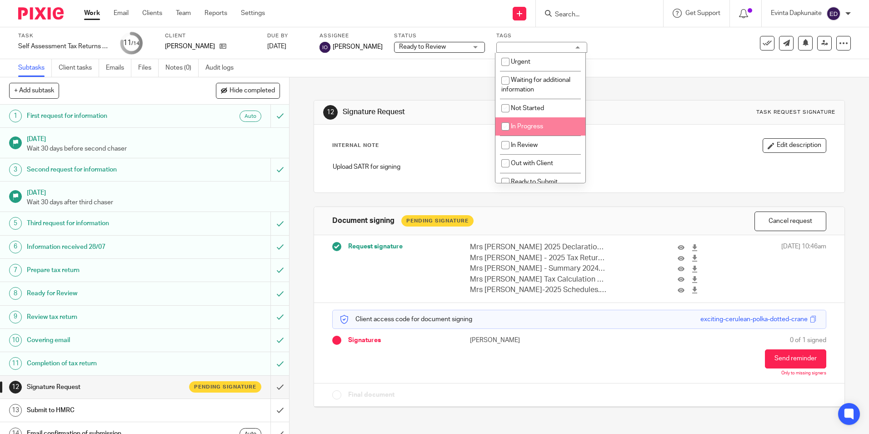
scroll to position [45, 0]
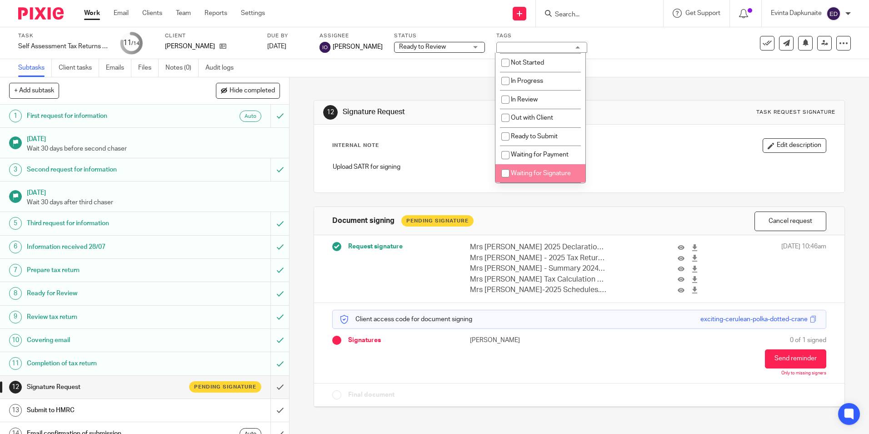
click at [521, 169] on li "Waiting for Signature" at bounding box center [540, 173] width 90 height 19
checkbox input "true"
click at [420, 141] on div "Internal Note Edit description" at bounding box center [578, 145] width 493 height 15
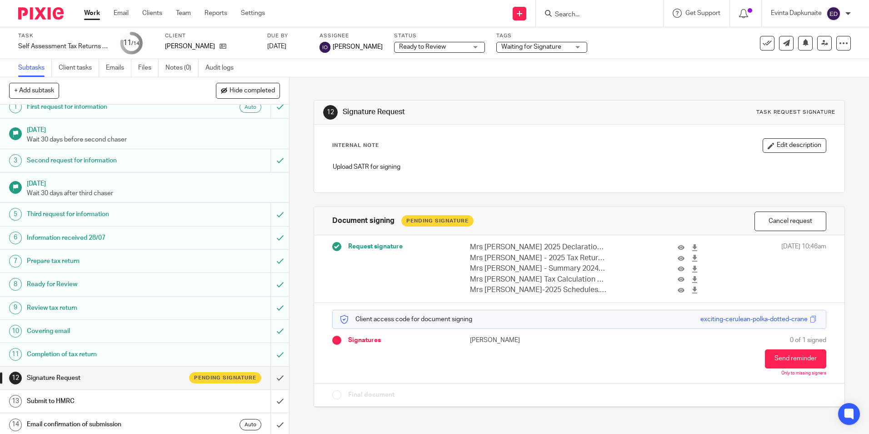
scroll to position [12, 0]
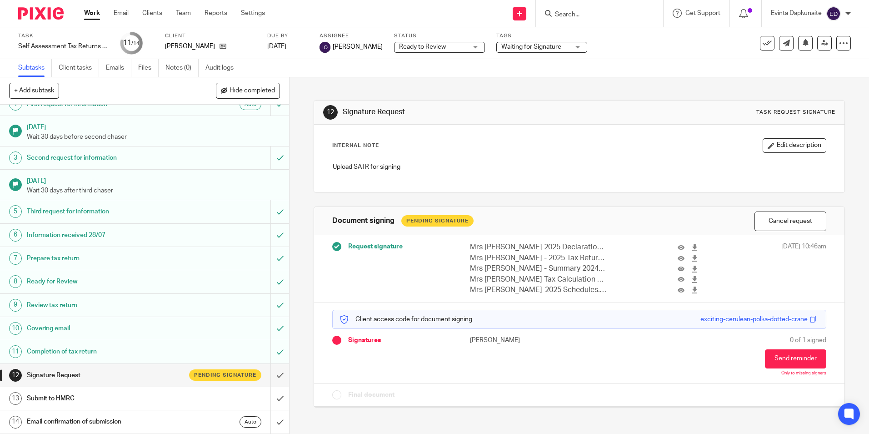
click at [615, 12] on input "Search" at bounding box center [595, 15] width 82 height 8
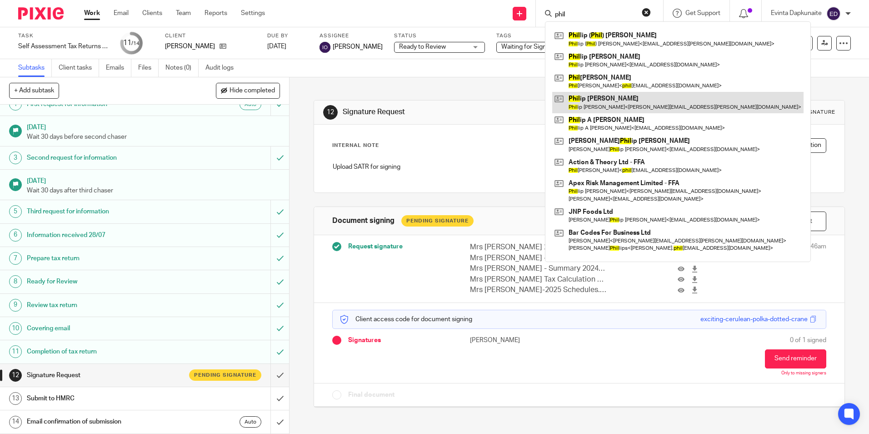
type input "phil"
click at [604, 100] on link at bounding box center [677, 102] width 251 height 21
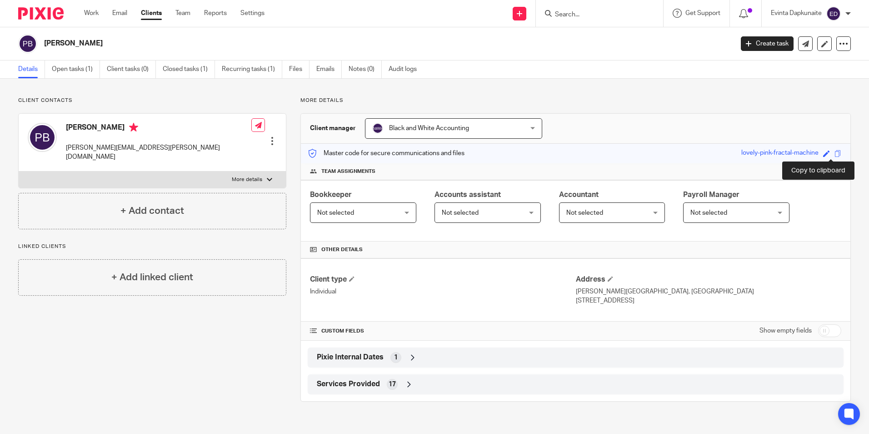
click at [834, 153] on span at bounding box center [837, 153] width 7 height 7
click at [70, 72] on link "Open tasks (1)" at bounding box center [76, 69] width 48 height 18
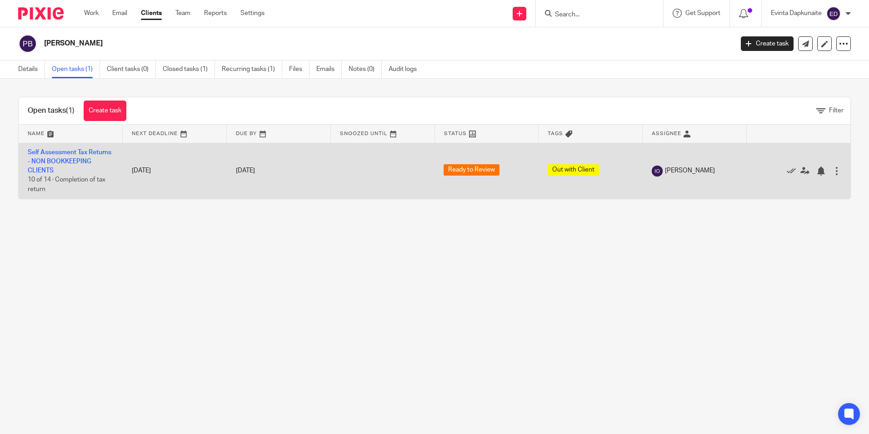
click at [77, 158] on td "Self Assessment Tax Returns - NON BOOKKEEPING CLIENTS 10 of 14 · Completion of …" at bounding box center [71, 171] width 104 height 56
click at [77, 151] on link "Self Assessment Tax Returns - NON BOOKKEEPING CLIENTS" at bounding box center [70, 161] width 84 height 25
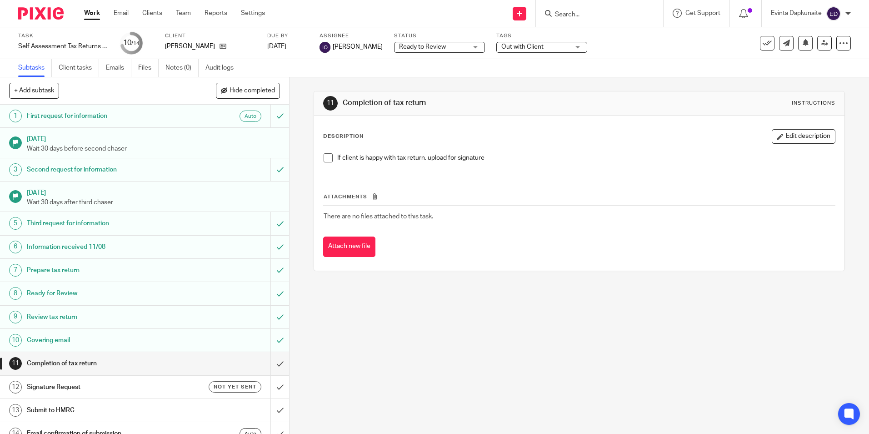
click at [326, 160] on span at bounding box center [328, 157] width 9 height 9
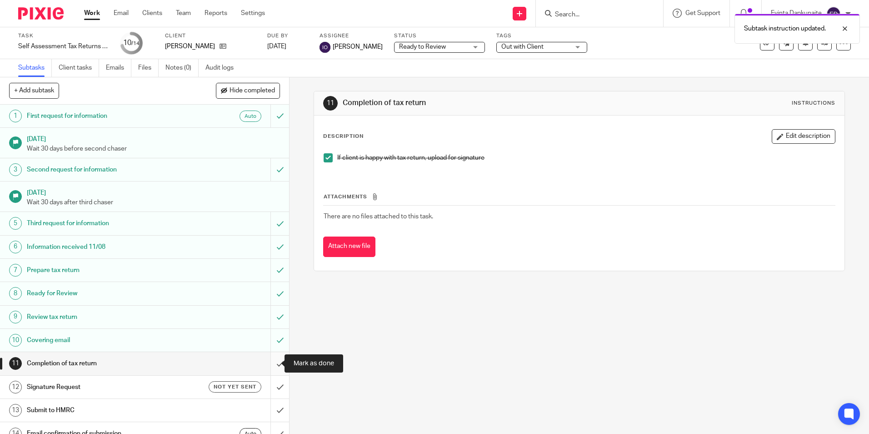
click at [269, 360] on input "submit" at bounding box center [144, 363] width 289 height 23
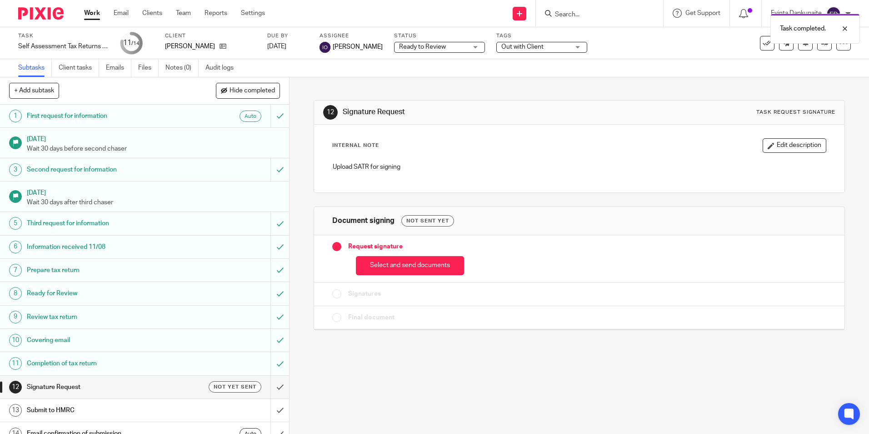
click at [397, 260] on button "Select and send documents" at bounding box center [410, 266] width 108 height 20
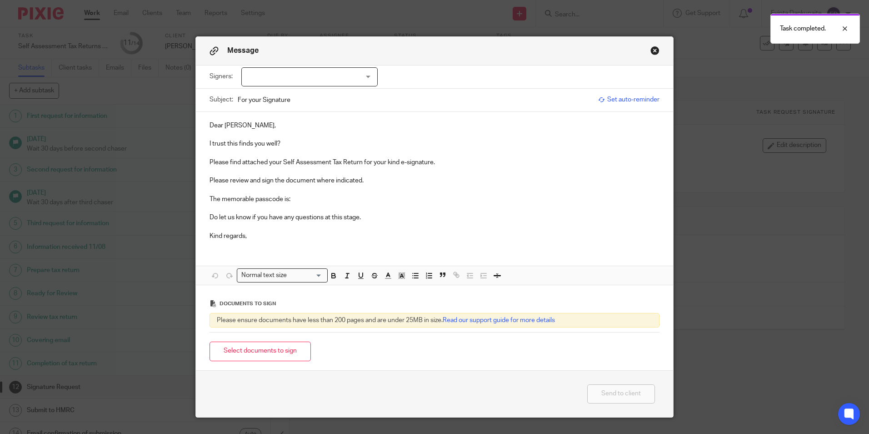
click at [291, 85] on div at bounding box center [309, 76] width 136 height 19
click at [285, 90] on li "[PERSON_NAME]" at bounding box center [306, 95] width 135 height 19
checkbox input "true"
click at [293, 131] on p at bounding box center [434, 134] width 450 height 9
click at [297, 145] on p "I trust this finds you well?" at bounding box center [434, 143] width 450 height 9
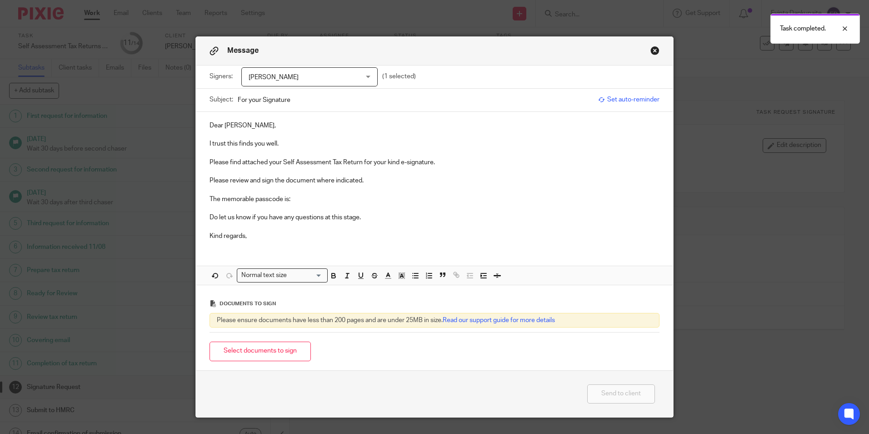
click at [319, 201] on p "The memorable passcode is:" at bounding box center [434, 198] width 450 height 9
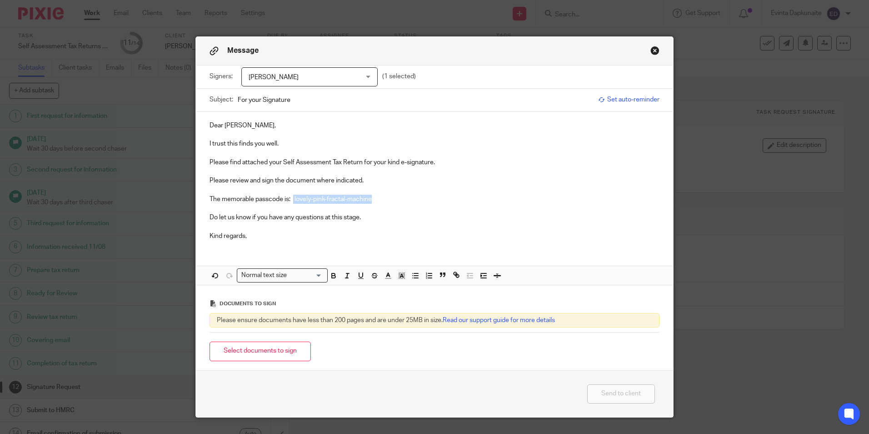
drag, startPoint x: 300, startPoint y: 199, endPoint x: 400, endPoint y: 199, distance: 100.4
click at [400, 199] on p "The memorable passcode is: lovely-pink-fractal-machine" at bounding box center [434, 198] width 450 height 9
drag, startPoint x: 333, startPoint y: 277, endPoint x: 389, endPoint y: 278, distance: 56.8
click at [333, 277] on icon "button" at bounding box center [333, 275] width 8 height 8
click at [399, 278] on icon "button" at bounding box center [402, 275] width 8 height 8
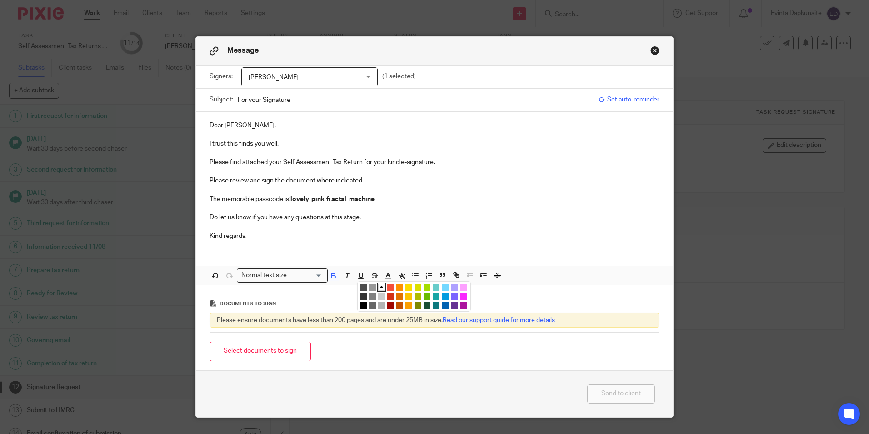
click at [407, 287] on li "color:#FCDC00" at bounding box center [408, 287] width 7 height 7
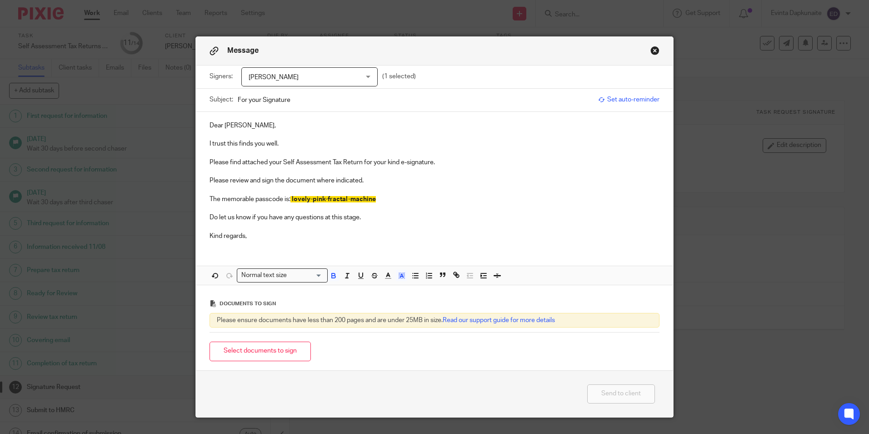
click at [369, 198] on span "lovely-pink-fractal-machine" at bounding box center [334, 199] width 84 height 6
click at [267, 367] on div "Documents to sign Please ensure documents have less than 200 pages and are unde…" at bounding box center [434, 326] width 477 height 85
click at [272, 349] on button "Select documents to sign" at bounding box center [259, 351] width 101 height 20
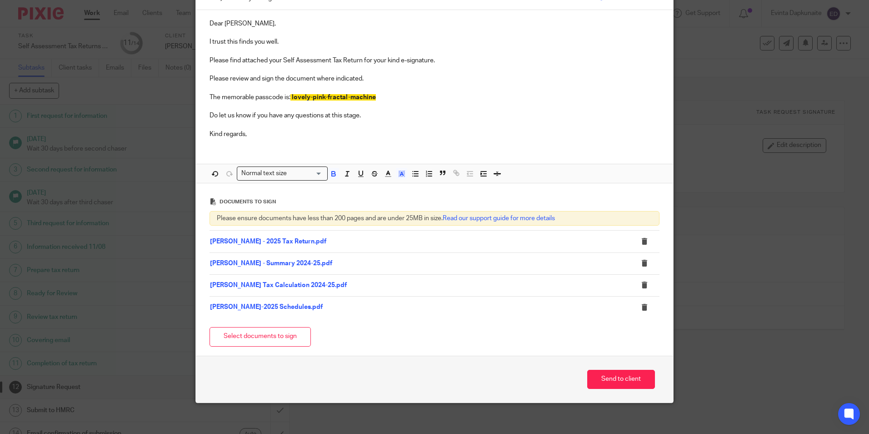
scroll to position [107, 0]
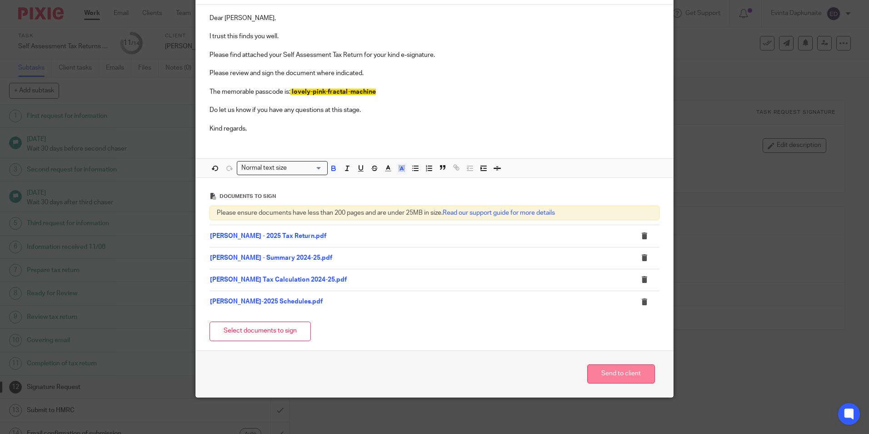
click at [604, 371] on button "Send to client" at bounding box center [621, 374] width 68 height 20
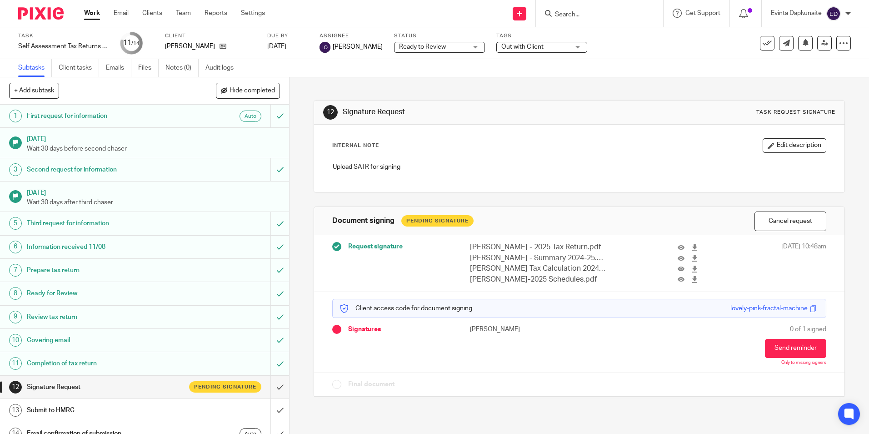
click at [532, 42] on div "Out with Client" at bounding box center [541, 47] width 91 height 11
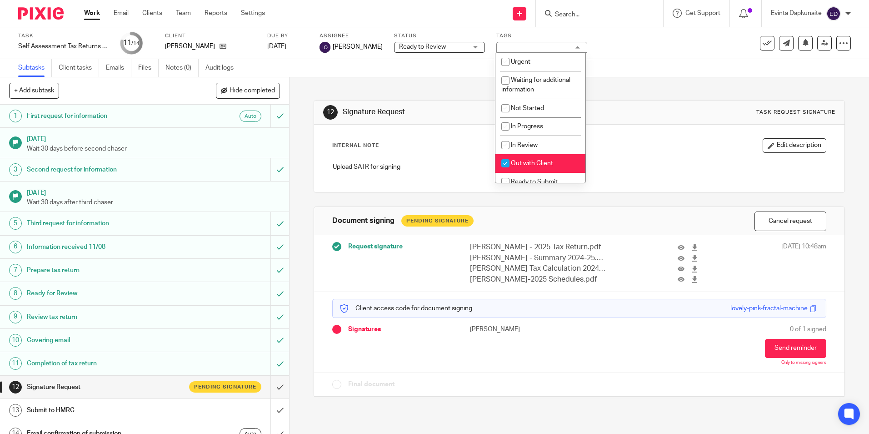
click at [526, 161] on span "Out with Client" at bounding box center [532, 163] width 42 height 6
checkbox input "false"
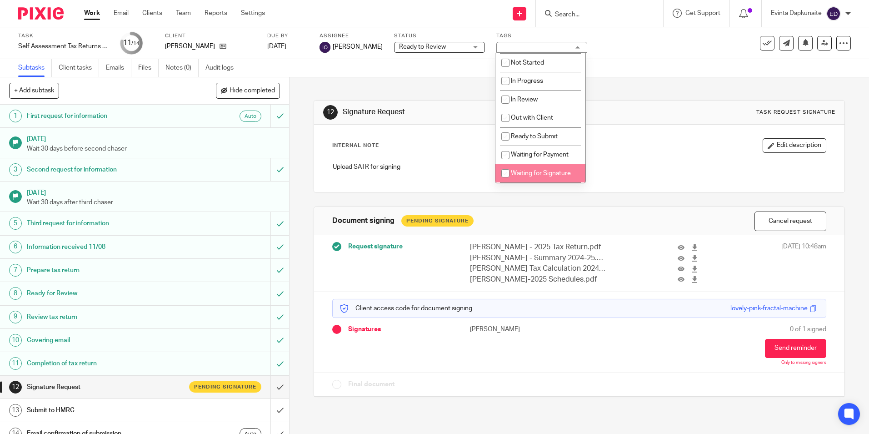
click at [547, 170] on span "Waiting for Signature" at bounding box center [541, 173] width 60 height 6
checkbox input "true"
click at [640, 168] on p "Upload SATR for signing" at bounding box center [579, 166] width 493 height 9
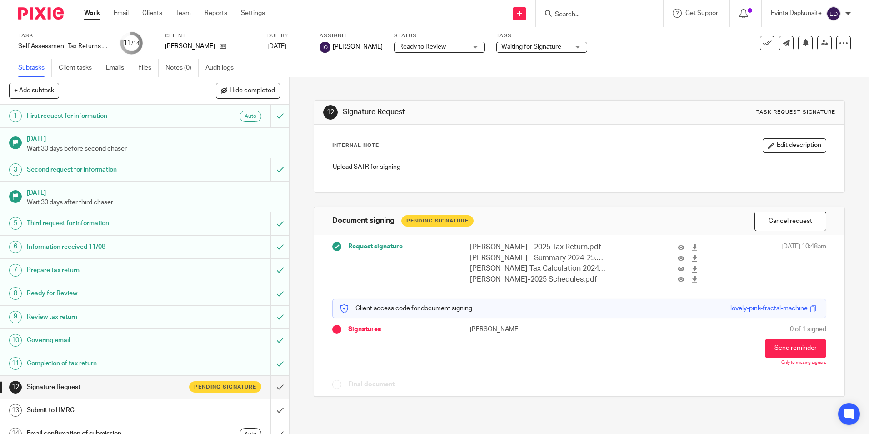
drag, startPoint x: 184, startPoint y: 15, endPoint x: 155, endPoint y: 27, distance: 31.7
click at [184, 15] on link "Team" at bounding box center [183, 13] width 15 height 9
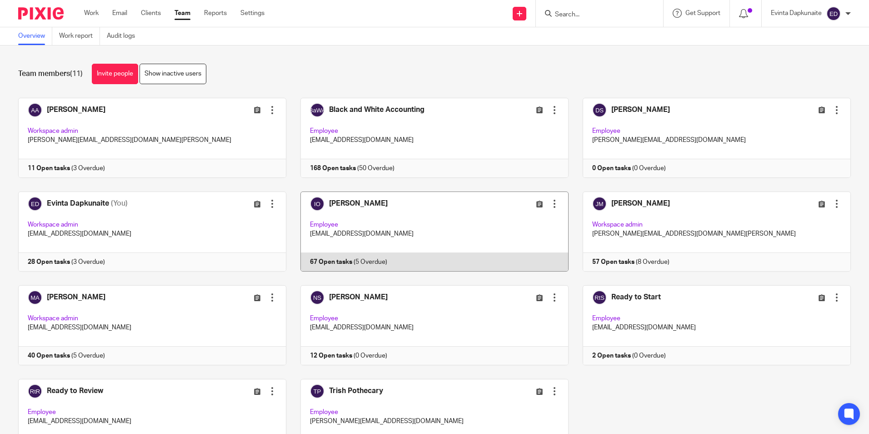
click at [308, 229] on link at bounding box center [427, 231] width 282 height 80
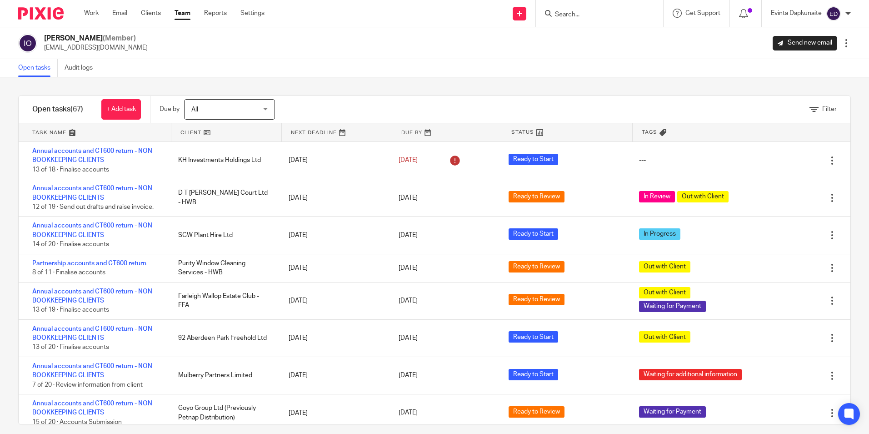
drag, startPoint x: 606, startPoint y: 22, endPoint x: 600, endPoint y: 19, distance: 6.3
click at [605, 22] on div at bounding box center [599, 13] width 127 height 27
click at [599, 17] on input "Search" at bounding box center [595, 15] width 82 height 8
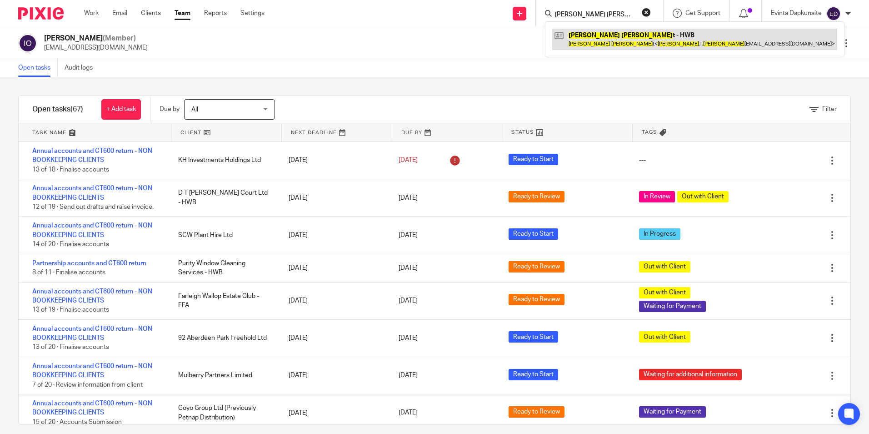
type input "alison ken"
click at [586, 37] on link at bounding box center [694, 39] width 285 height 21
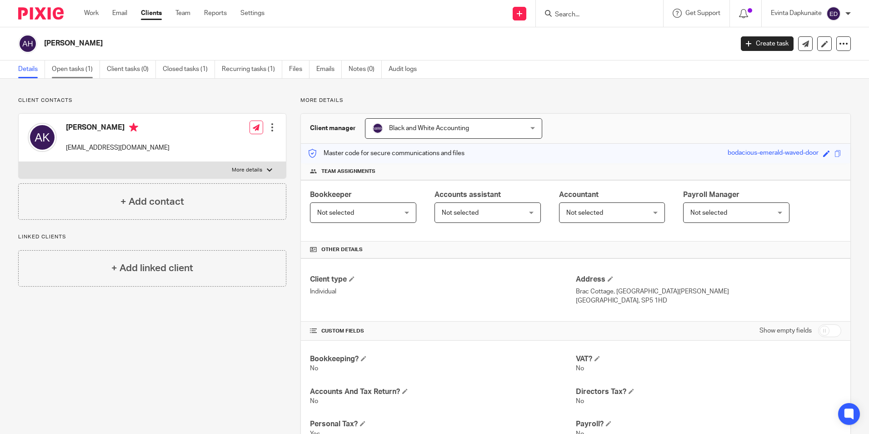
click at [59, 71] on link "Open tasks (1)" at bounding box center [76, 69] width 48 height 18
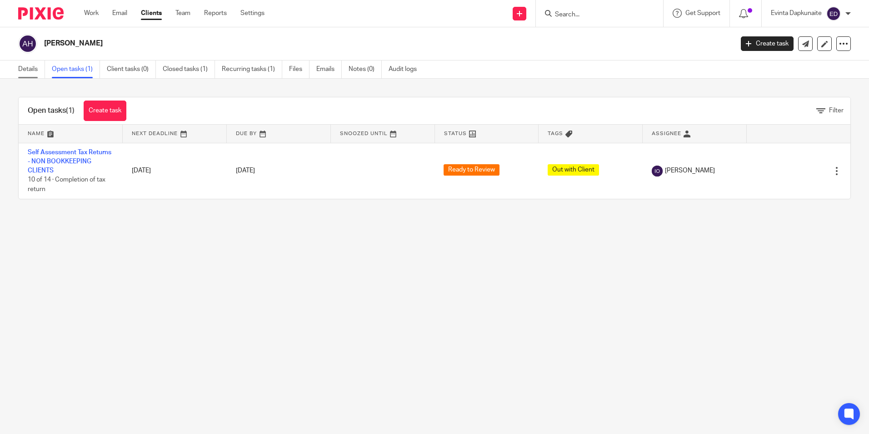
click at [32, 73] on link "Details" at bounding box center [31, 69] width 27 height 18
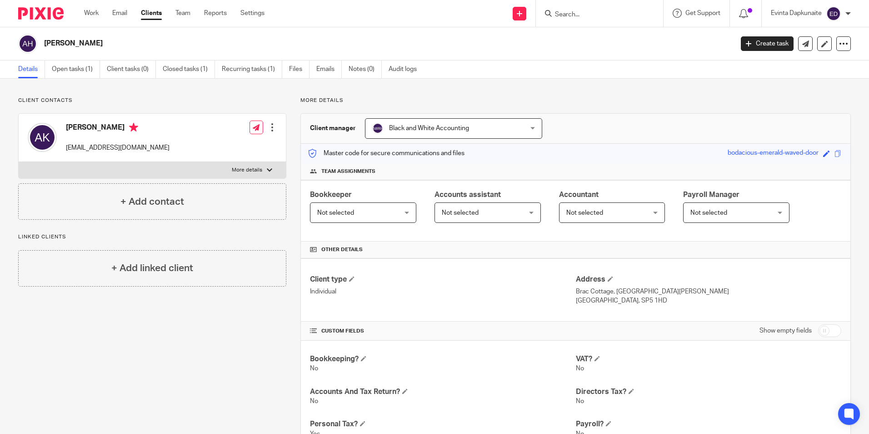
click at [139, 129] on div "[PERSON_NAME] [EMAIL_ADDRESS][DOMAIN_NAME] Edit contact Create client from cont…" at bounding box center [152, 138] width 267 height 48
